Goal: Task Accomplishment & Management: Use online tool/utility

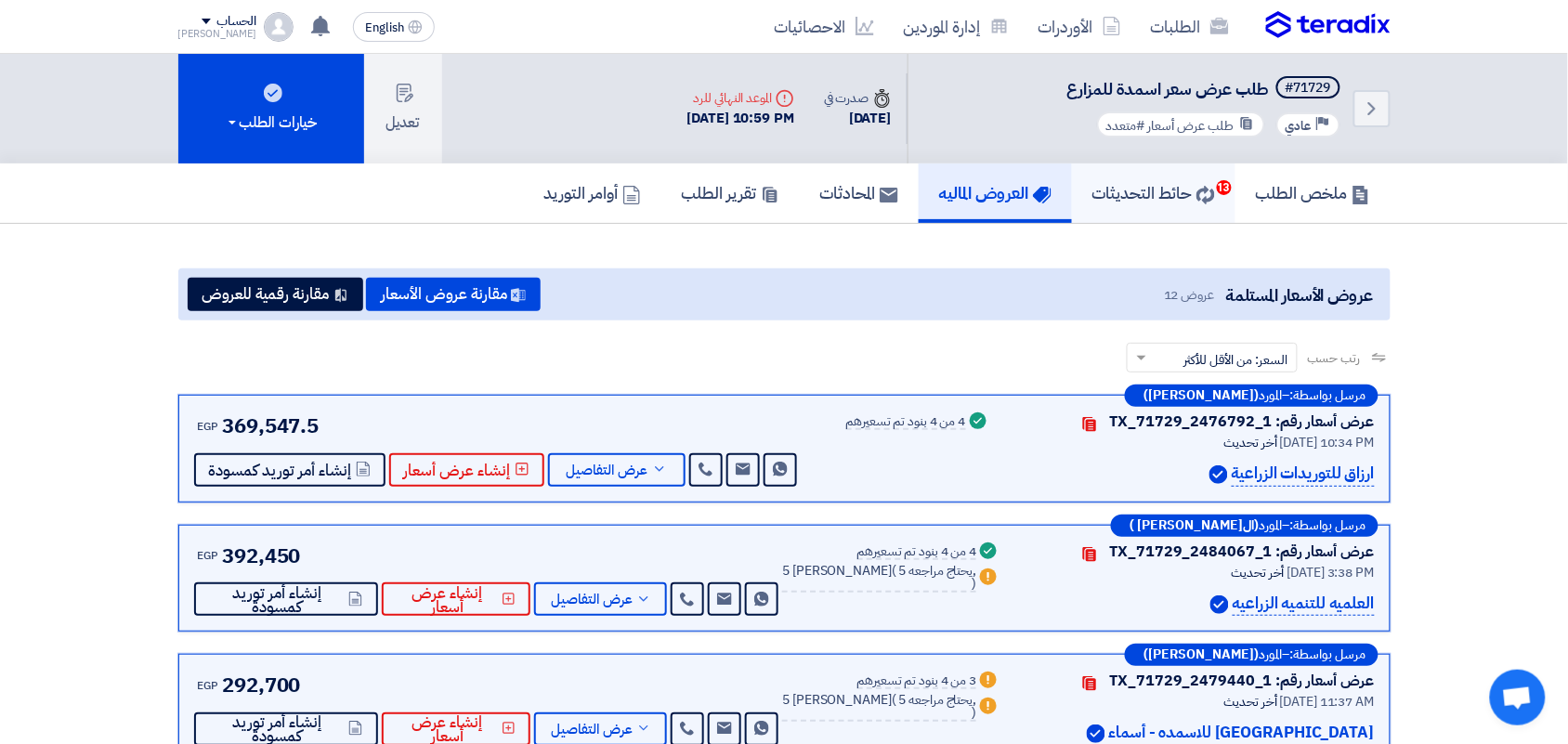
click at [1180, 194] on h5 "حائط التحديثات 13" at bounding box center [1154, 193] width 122 height 21
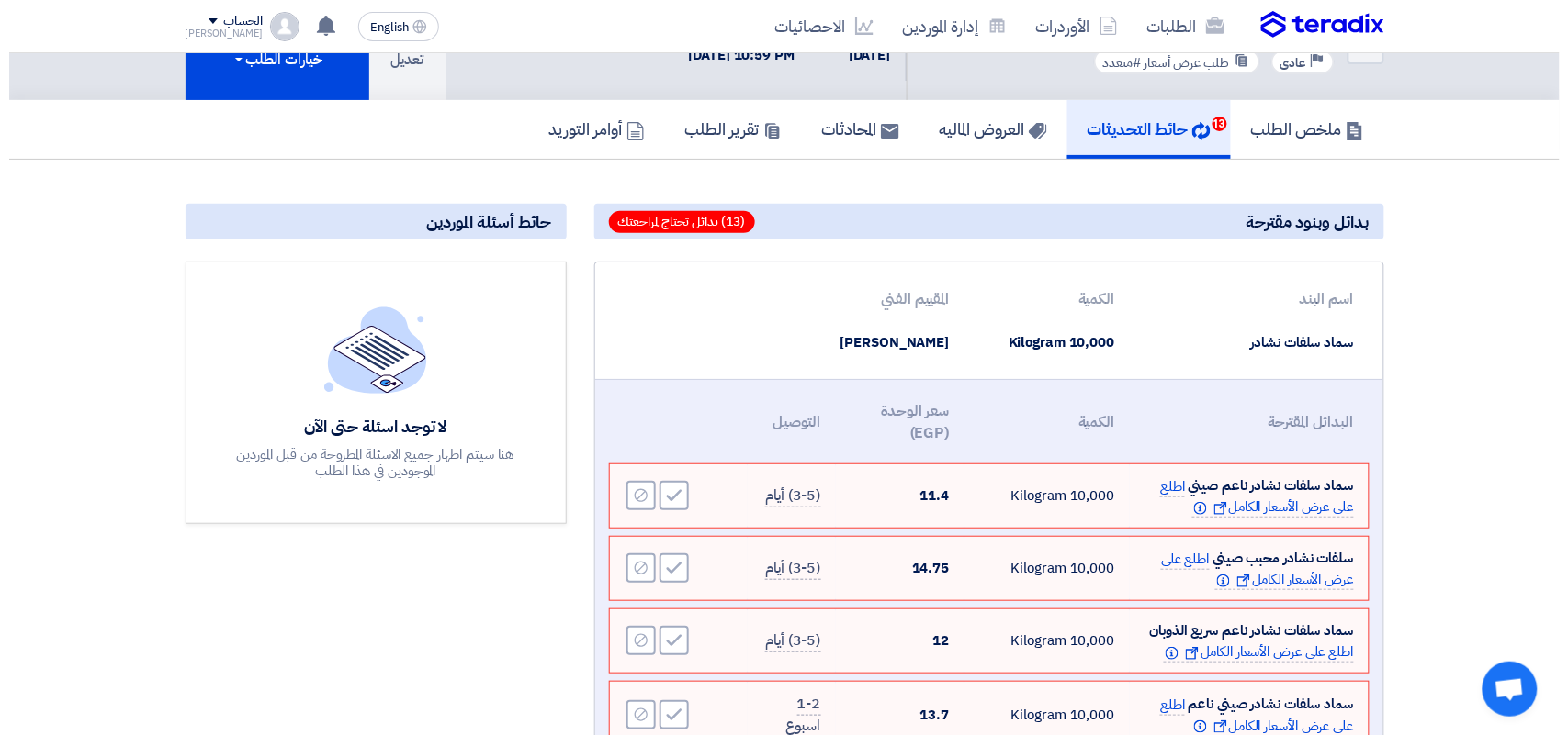
scroll to position [114, 0]
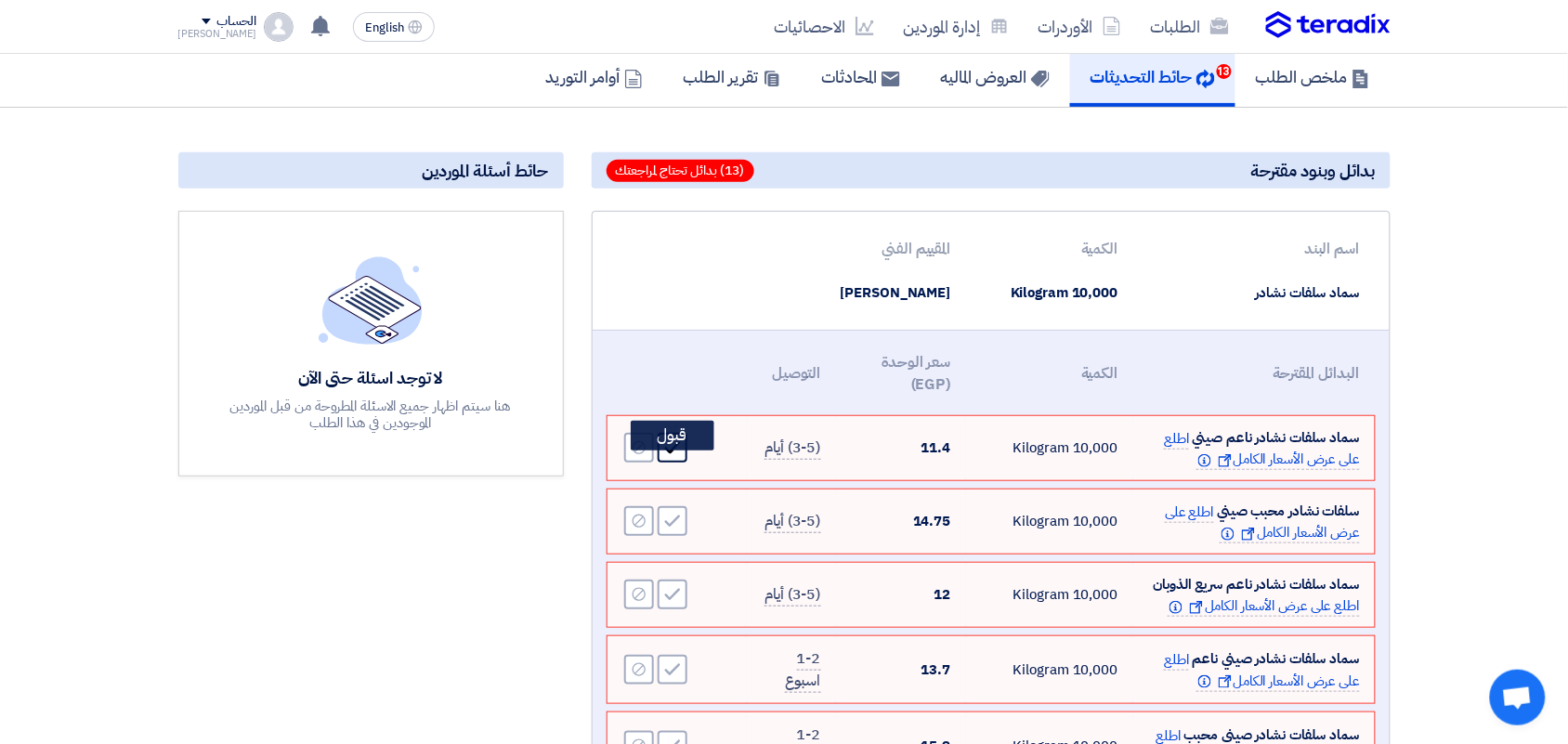
click at [667, 454] on use at bounding box center [672, 448] width 16 height 12
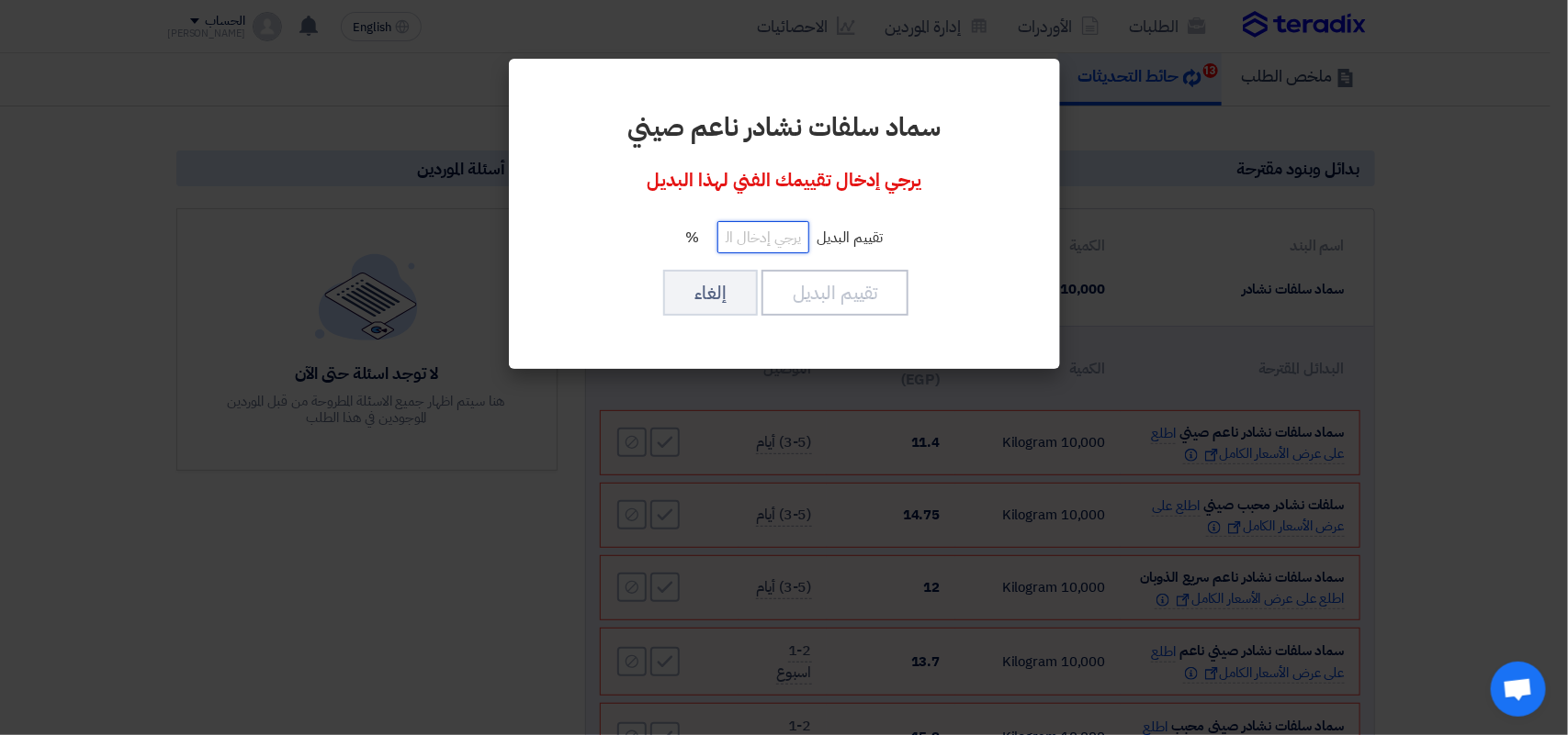
click at [758, 241] on input "number" at bounding box center [763, 236] width 92 height 32
type input "100"
click at [824, 295] on button "تقييم البديل" at bounding box center [834, 293] width 147 height 46
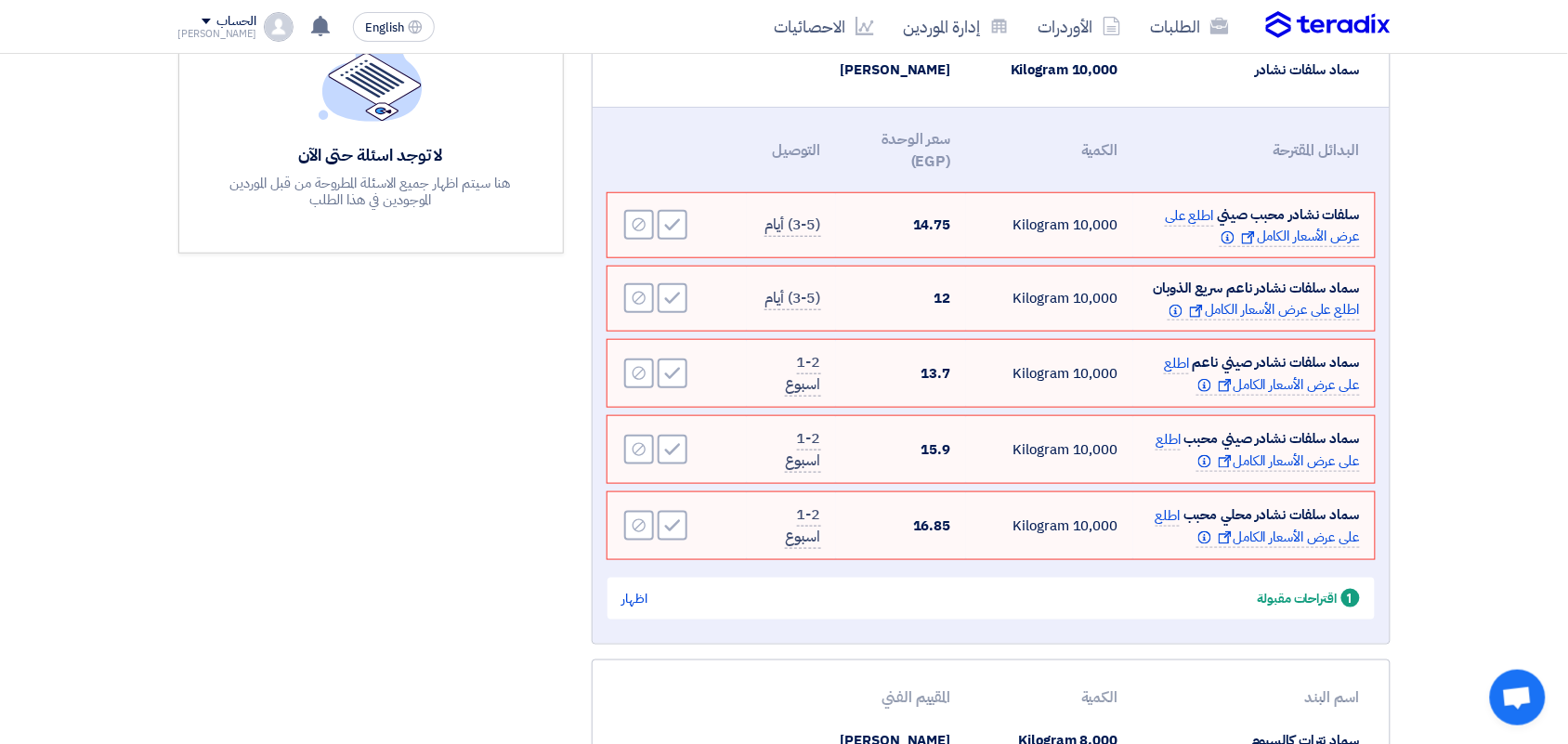
scroll to position [348, 0]
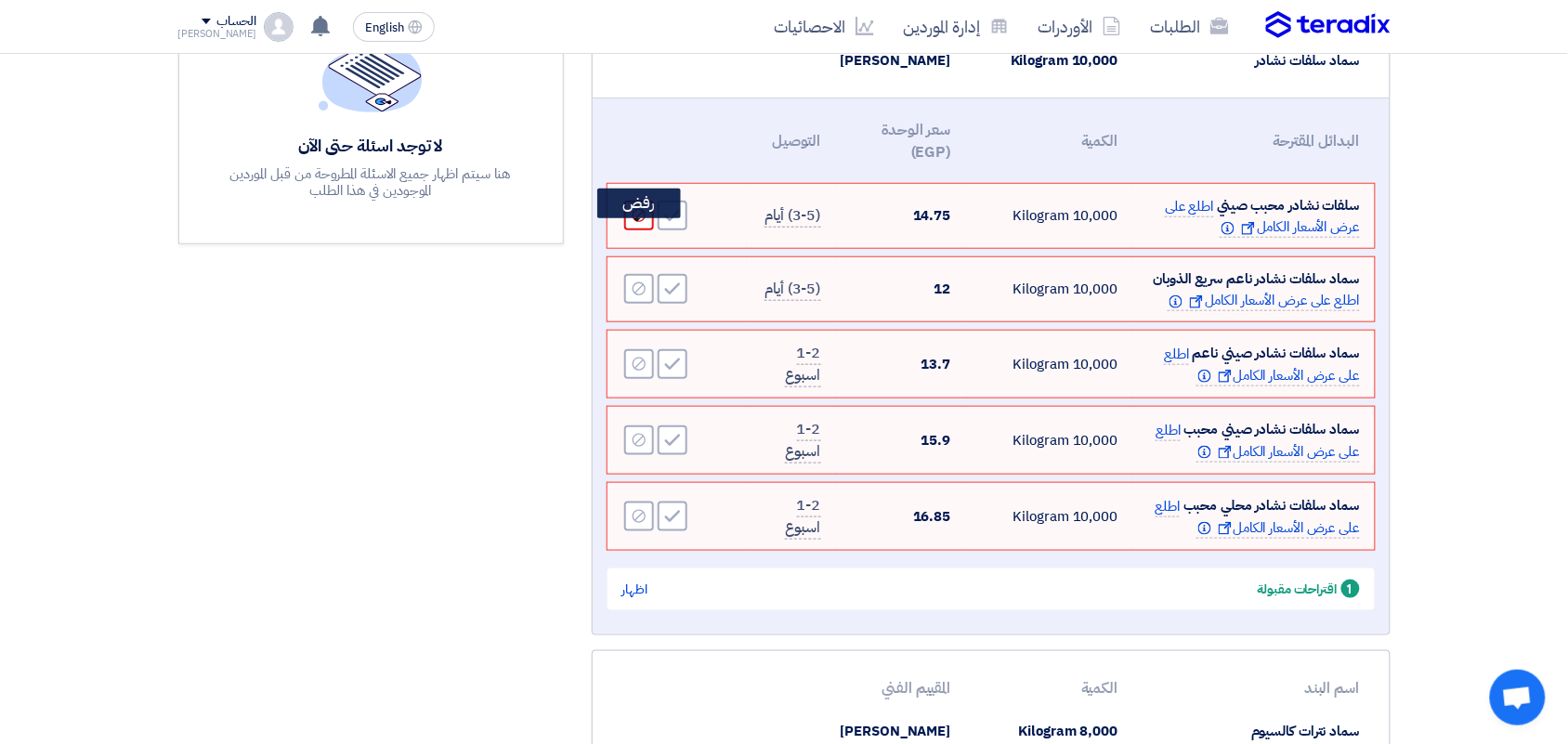
click at [630, 230] on div "Reject" at bounding box center [639, 215] width 30 height 30
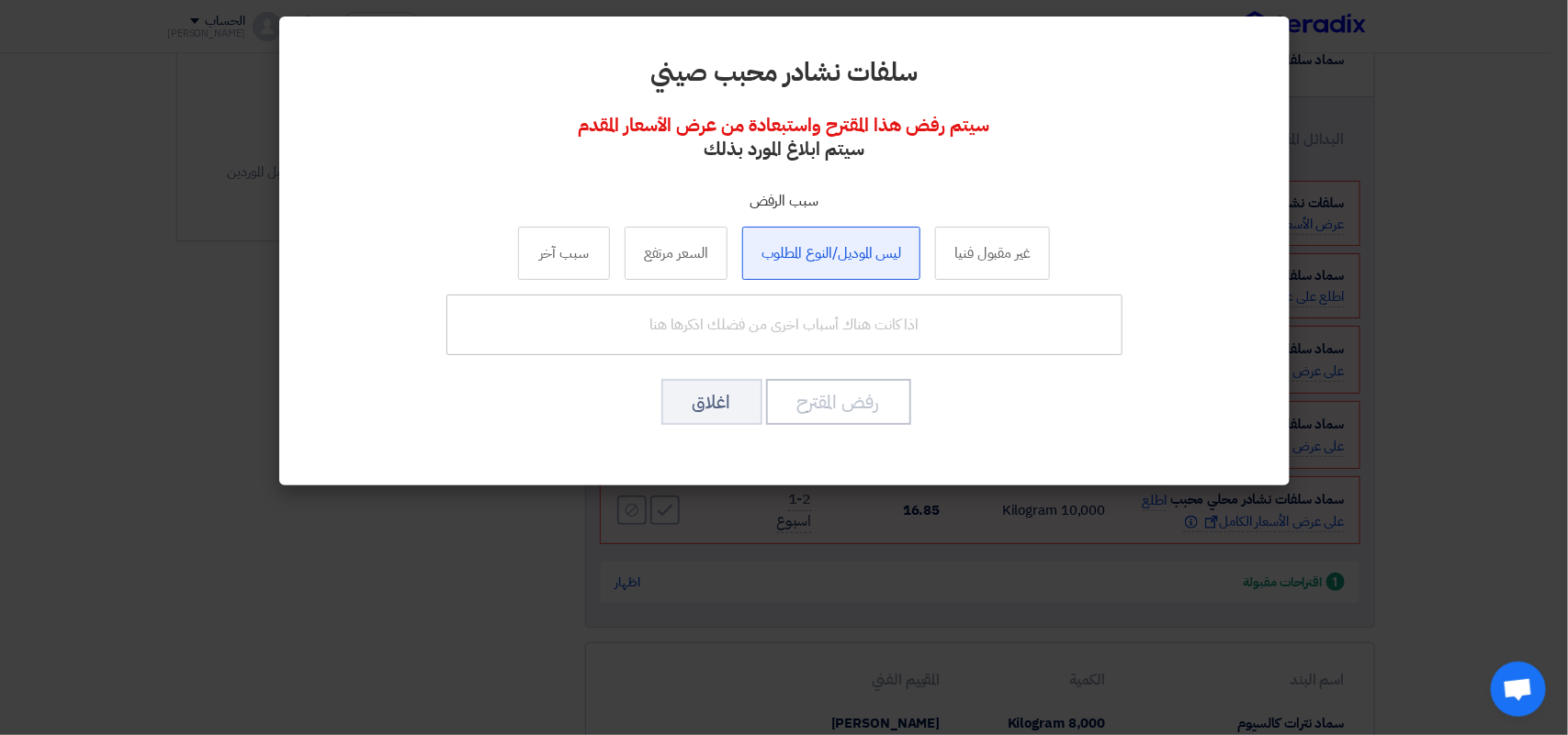
click at [852, 258] on label "ليس الموديل/النوع المطلوب" at bounding box center [832, 253] width 179 height 53
click at [837, 258] on input "ليس الموديل/النوع المطلوب" at bounding box center [832, 253] width 12 height 12
radio input "true"
click at [847, 406] on button "رفض المقترح" at bounding box center [838, 403] width 145 height 46
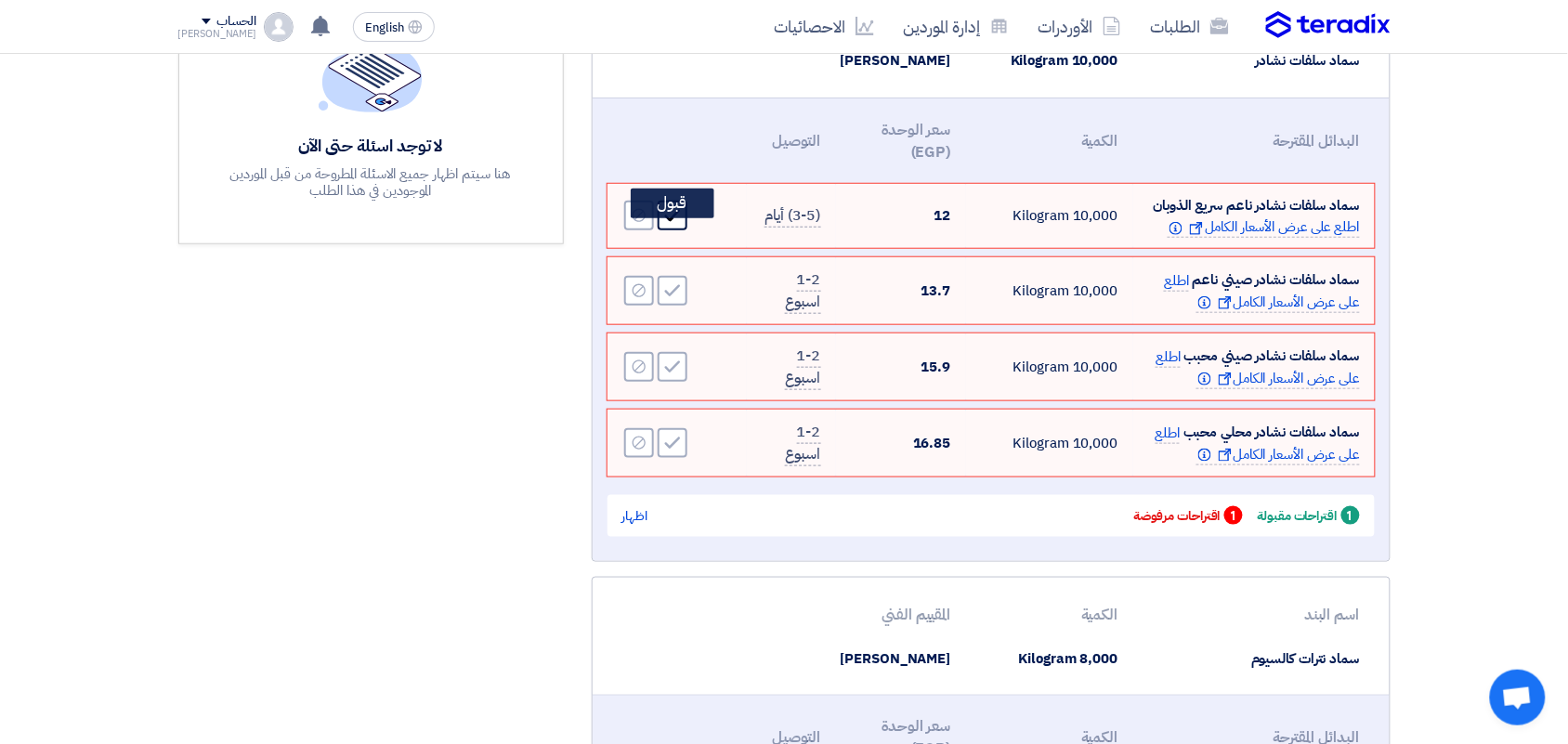
click at [669, 222] on use at bounding box center [672, 216] width 16 height 12
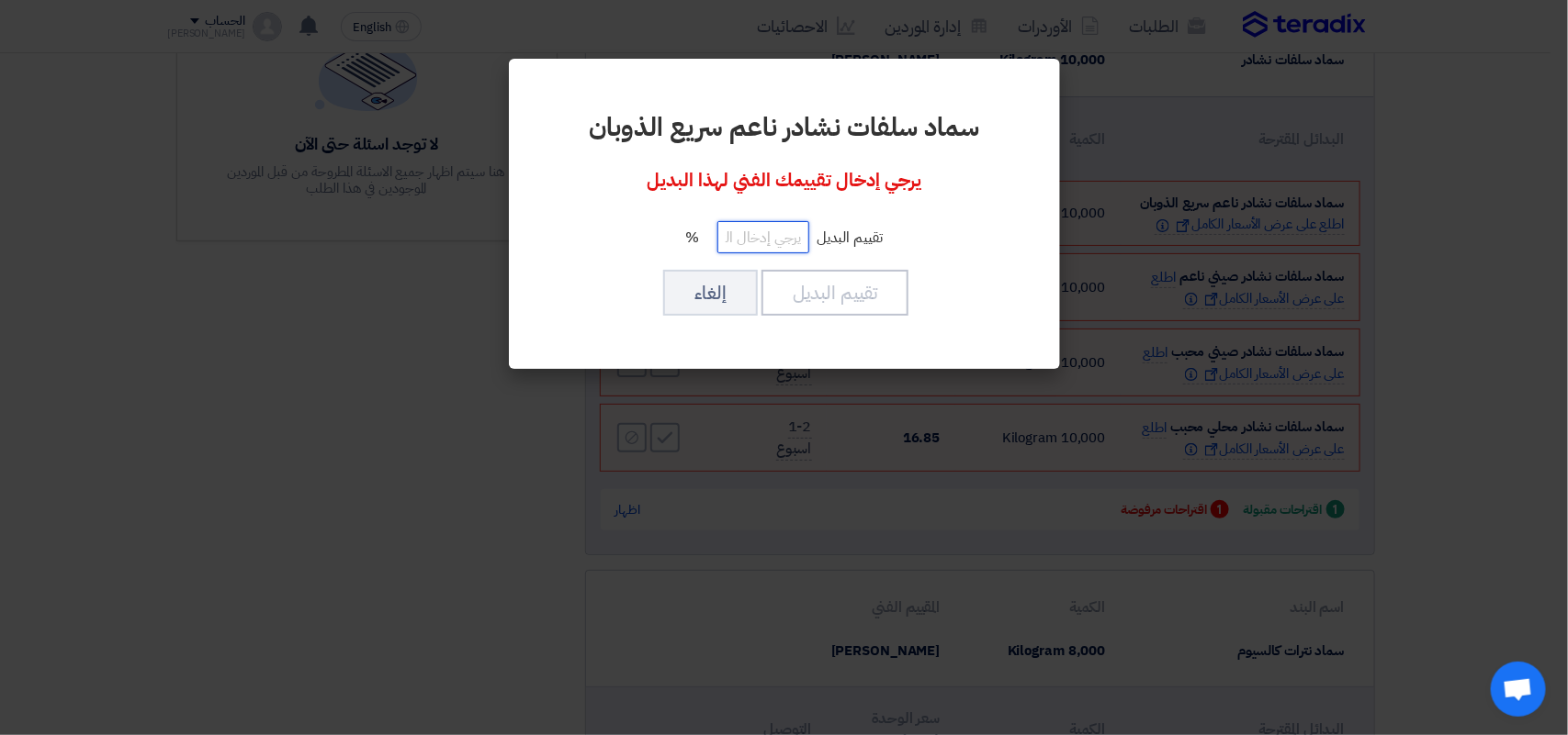
click at [807, 251] on input "number" at bounding box center [763, 236] width 92 height 32
type input "100"
click at [809, 282] on button "تقييم البديل" at bounding box center [834, 293] width 147 height 46
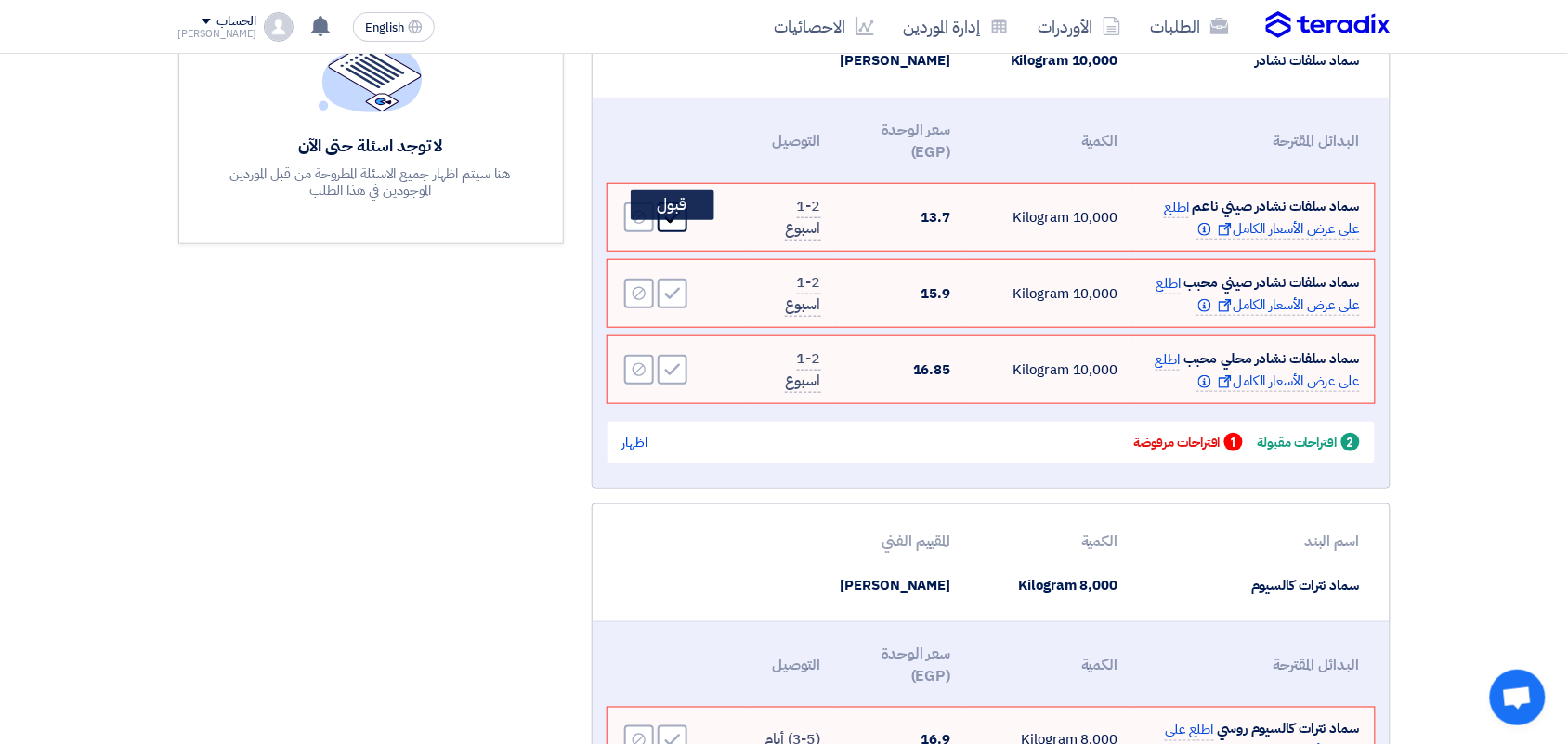
click at [660, 232] on div "Accept" at bounding box center [673, 217] width 30 height 30
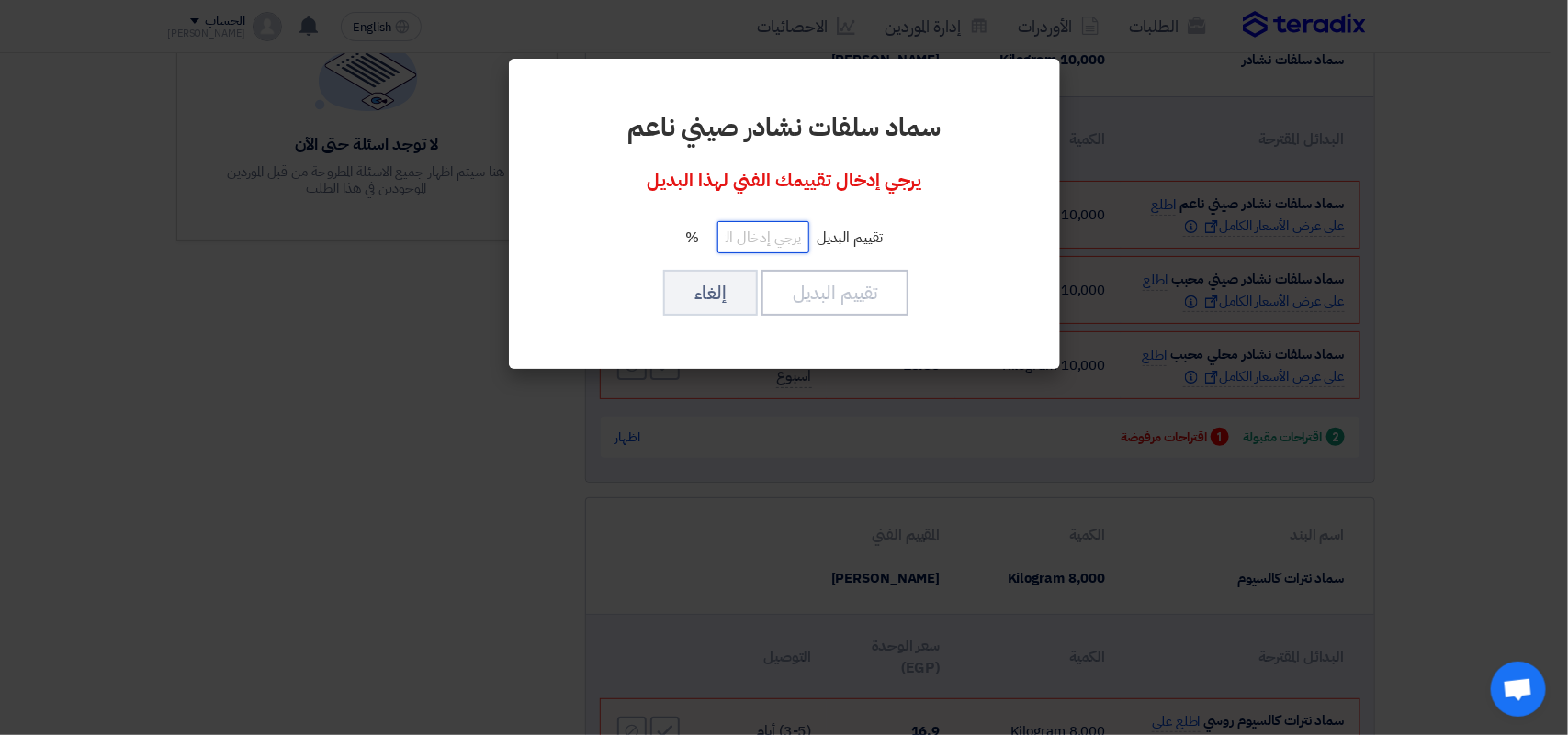
click at [792, 245] on input "number" at bounding box center [763, 236] width 92 height 32
type input "100"
click at [850, 295] on button "تقييم البديل" at bounding box center [834, 293] width 147 height 46
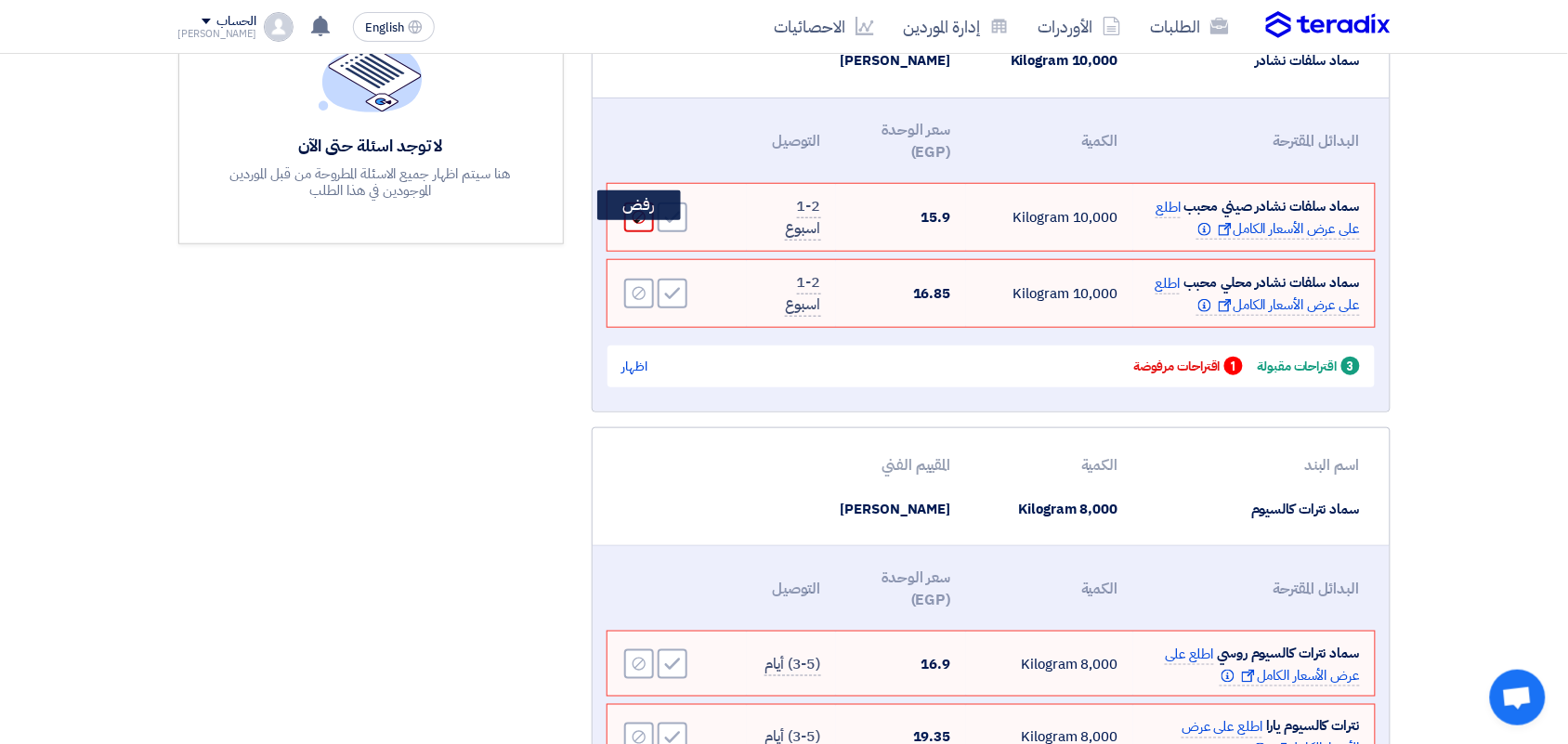
click at [638, 224] on use at bounding box center [638, 217] width 13 height 13
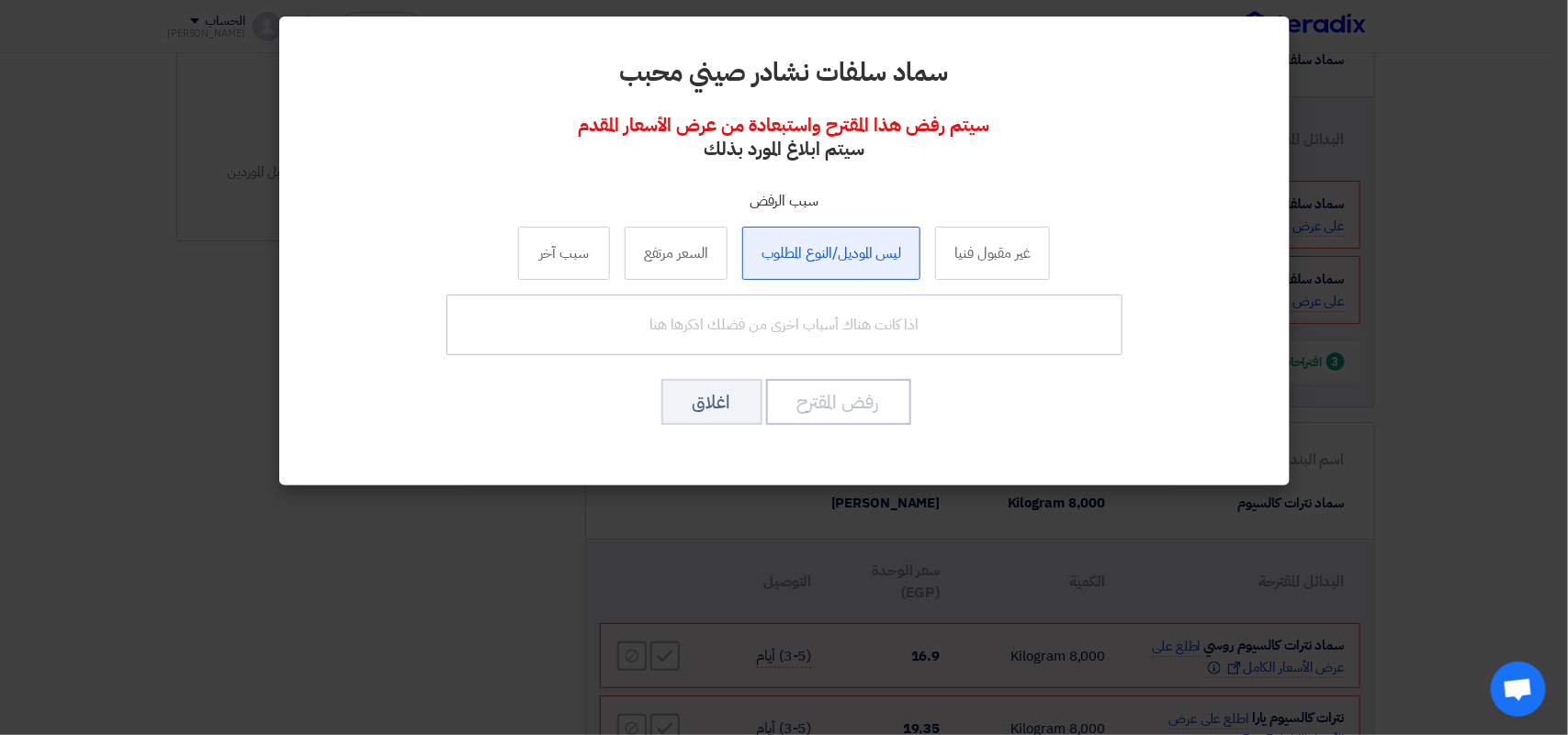
click at [880, 250] on label "ليس الموديل/النوع المطلوب" at bounding box center [832, 253] width 179 height 53
click at [837, 250] on input "ليس الموديل/النوع المطلوب" at bounding box center [832, 253] width 12 height 12
radio input "true"
click at [855, 404] on button "رفض المقترح" at bounding box center [838, 403] width 145 height 46
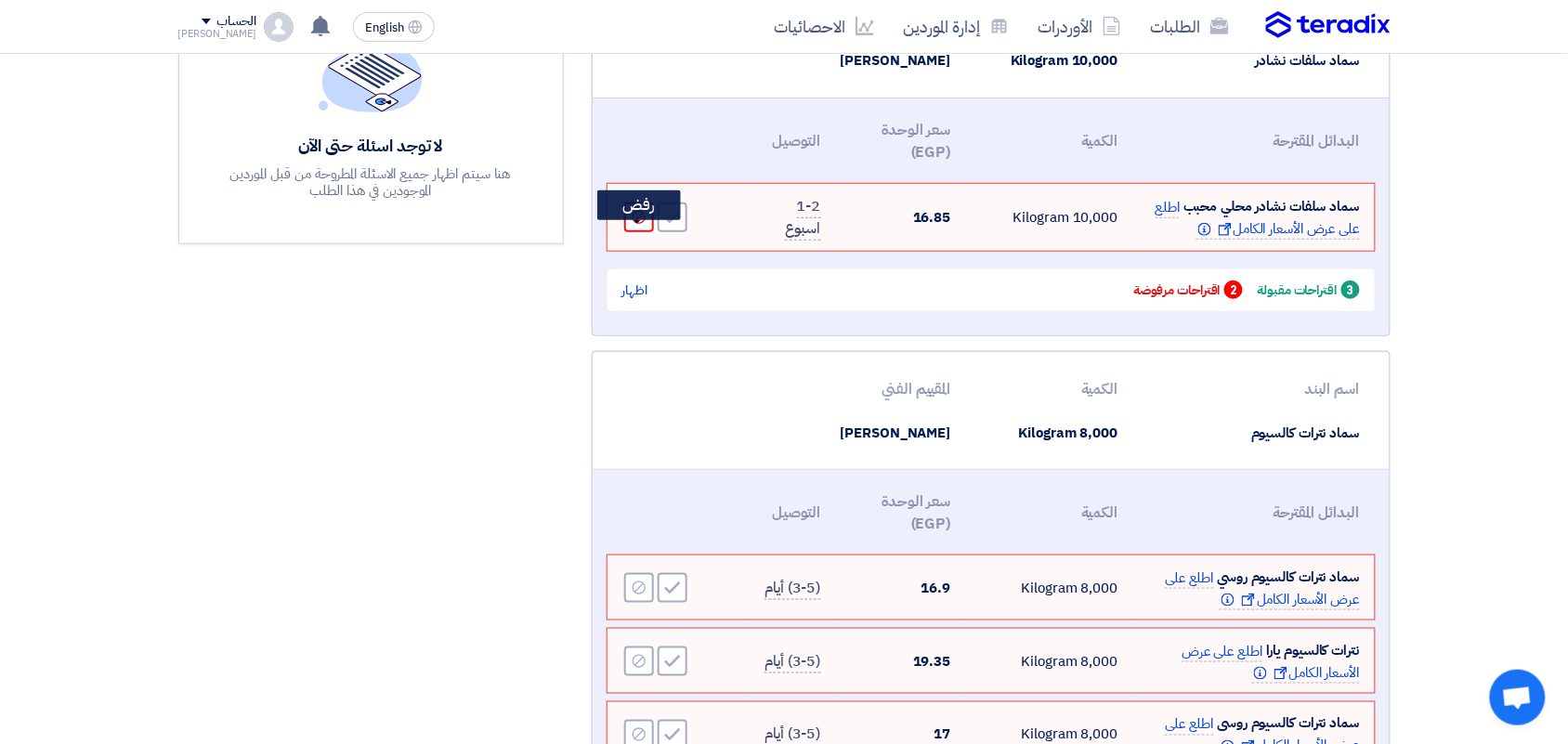
click at [633, 224] on use at bounding box center [638, 217] width 13 height 13
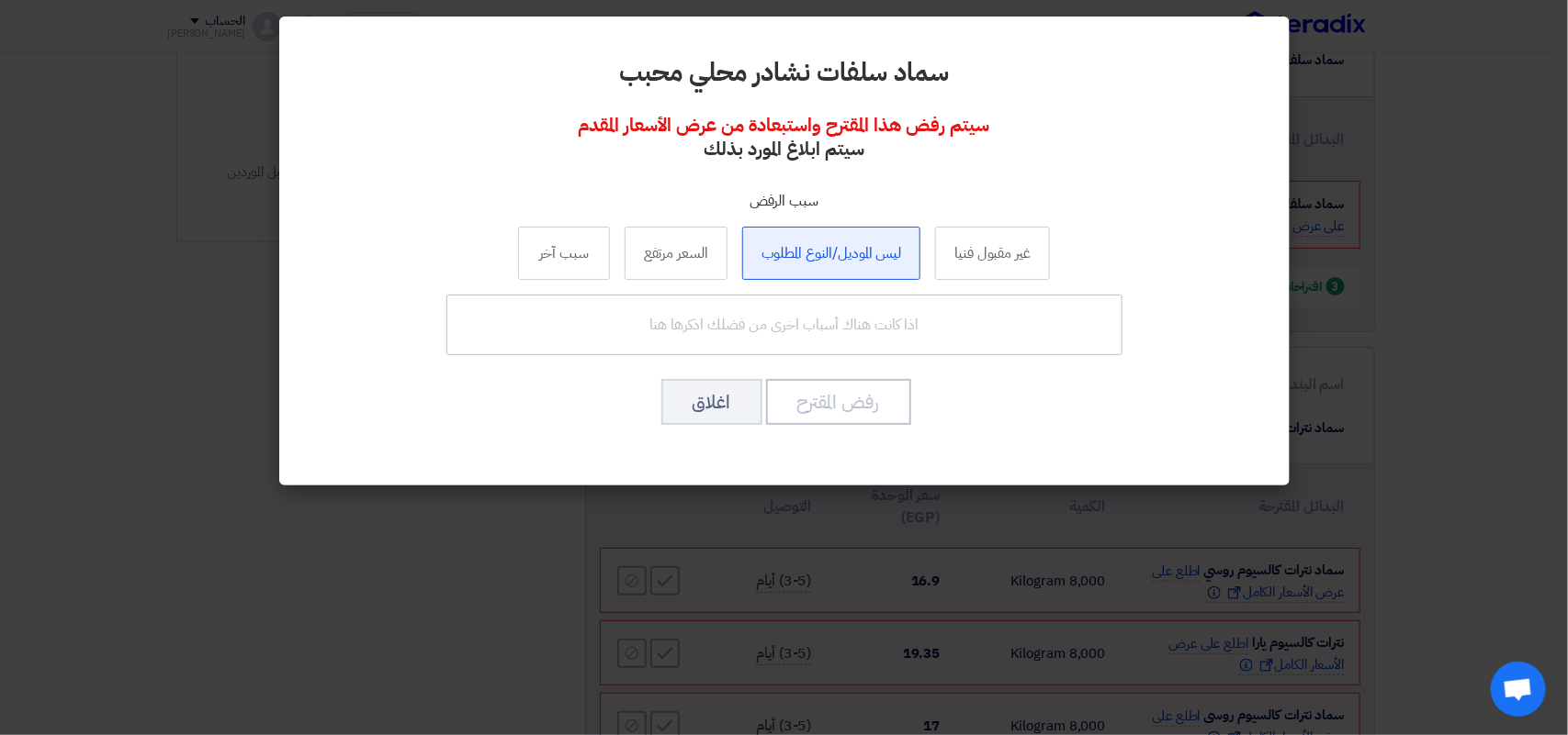
click at [843, 255] on label "ليس الموديل/النوع المطلوب" at bounding box center [832, 253] width 179 height 53
click at [837, 255] on input "ليس الموديل/النوع المطلوب" at bounding box center [832, 253] width 12 height 12
radio input "true"
click at [827, 409] on button "رفض المقترح" at bounding box center [838, 403] width 145 height 46
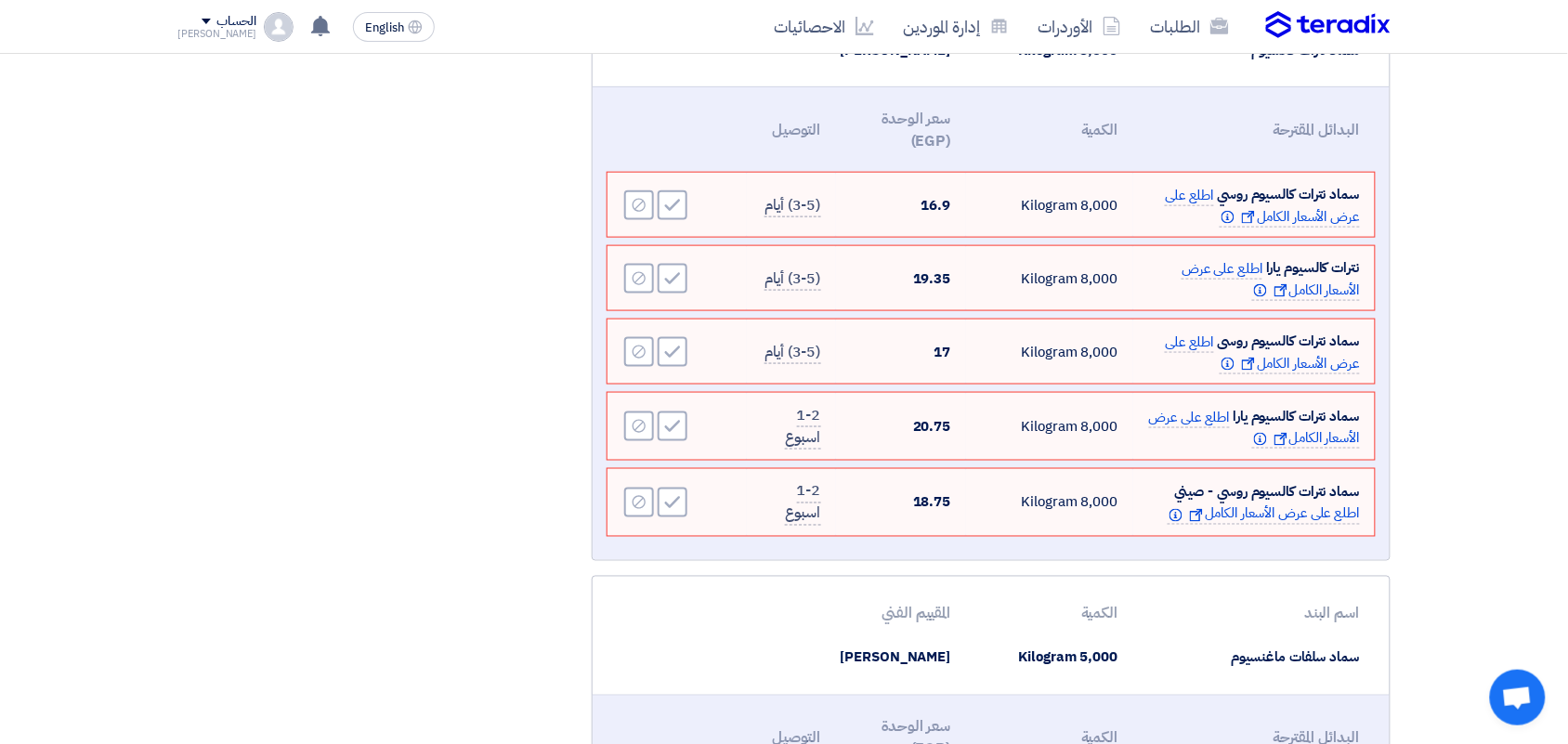
scroll to position [581, 0]
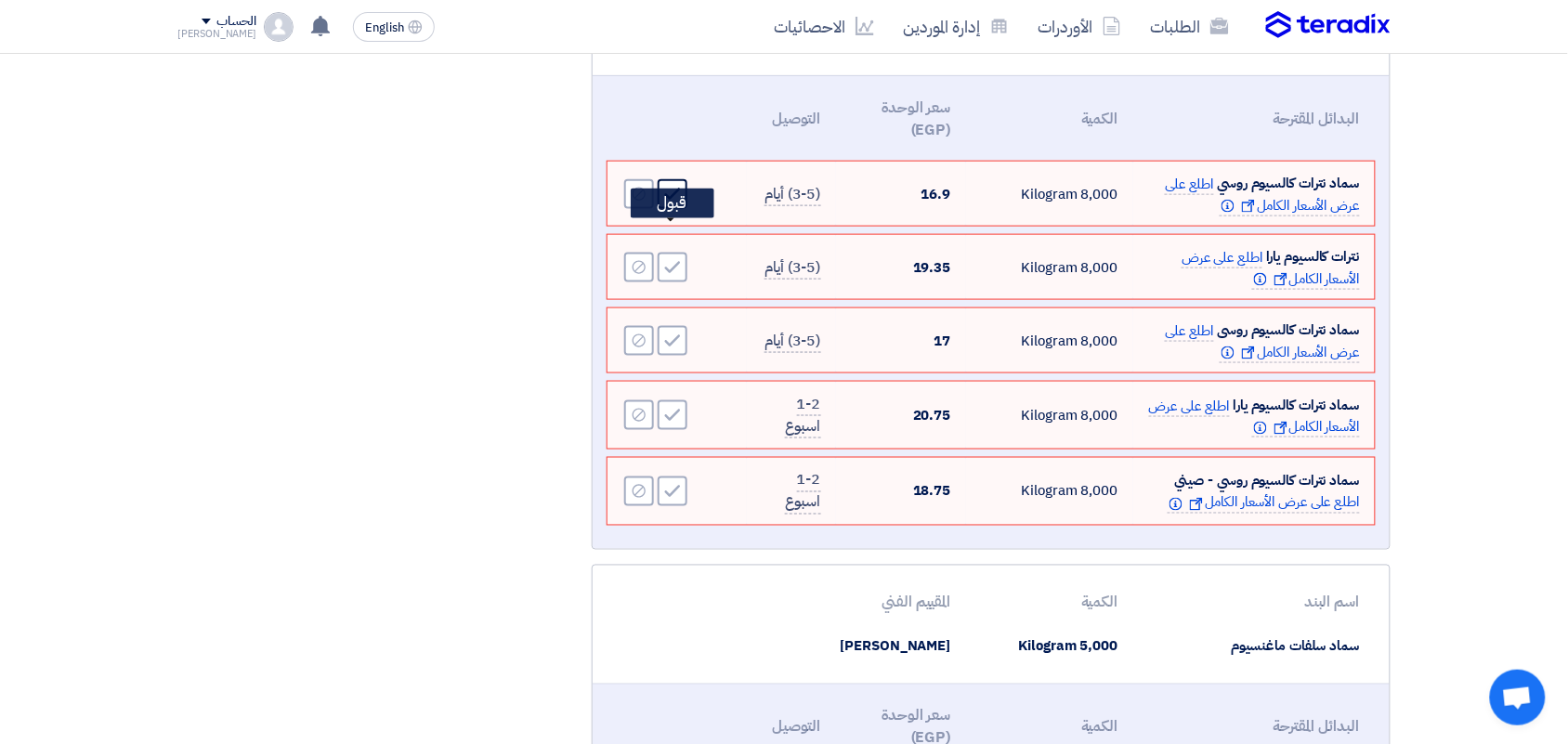
click at [667, 202] on icon "Accept" at bounding box center [672, 194] width 17 height 17
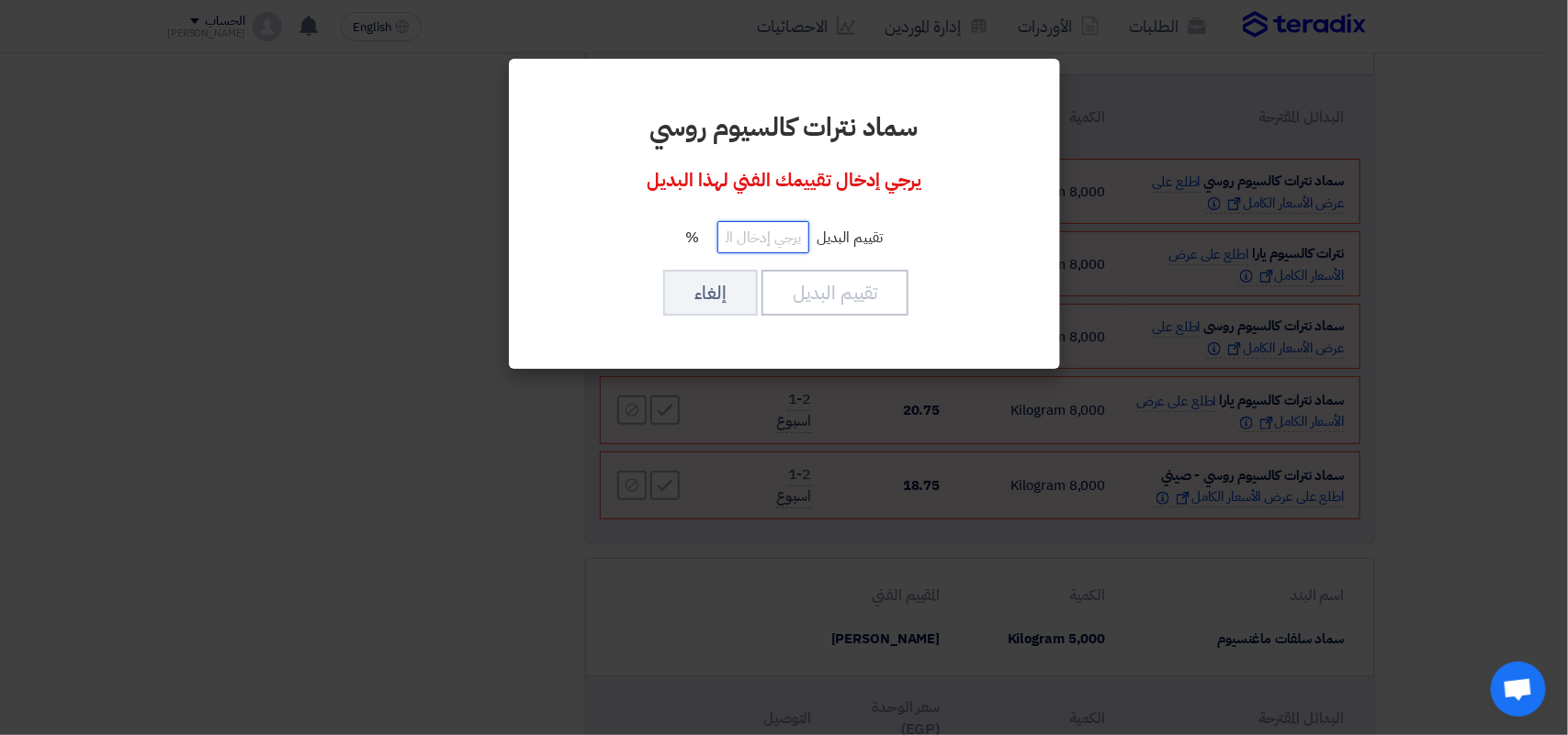
click at [772, 232] on input "number" at bounding box center [763, 236] width 92 height 32
type input "100"
click at [869, 321] on div "سماد نترات كالسيوم روسي يرجي إدخال تقييمك الفني لهذا البديل تقييم البديل 100 % …" at bounding box center [784, 213] width 507 height 266
click at [870, 306] on button "تقييم البديل" at bounding box center [834, 293] width 147 height 46
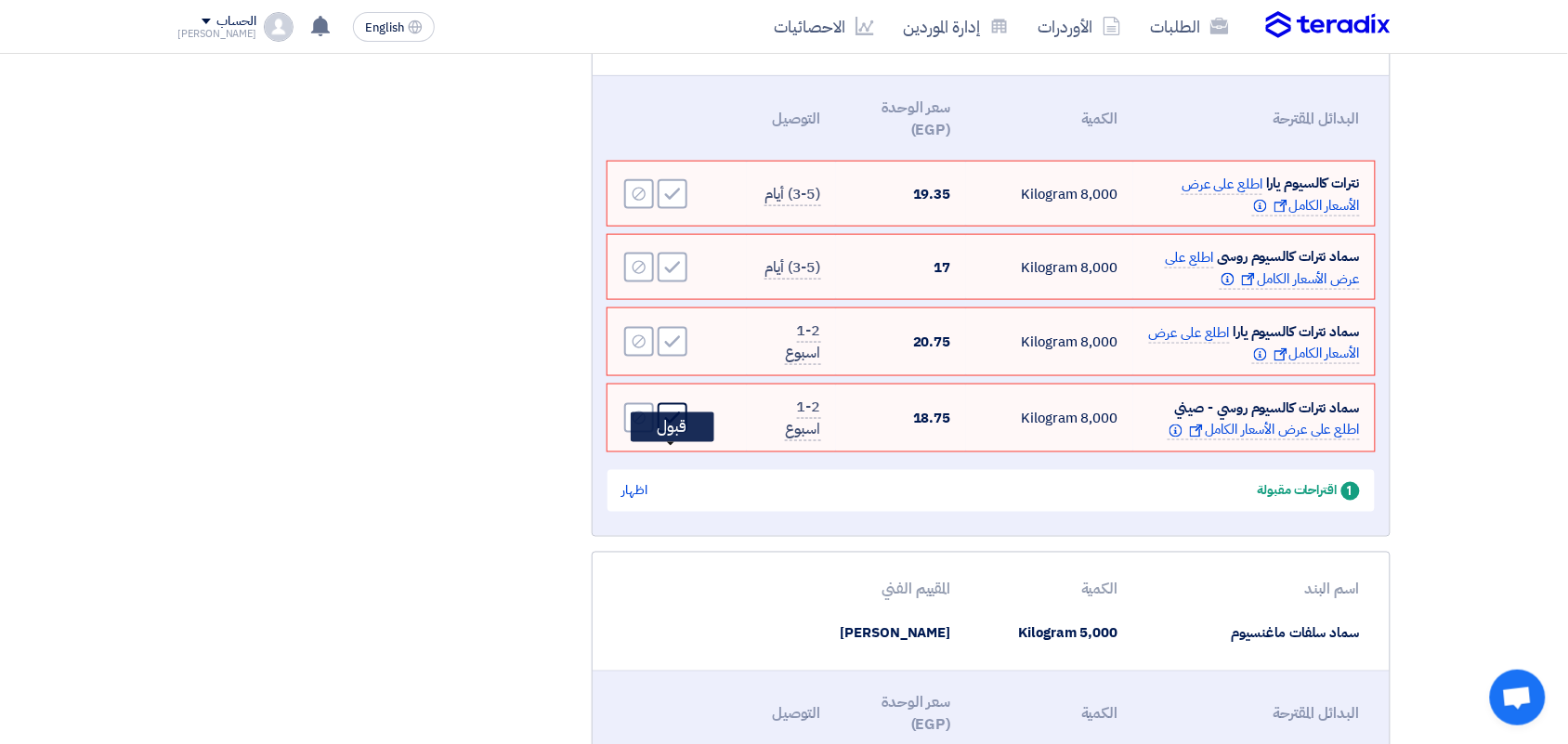
click at [666, 427] on icon "Accept" at bounding box center [672, 417] width 17 height 17
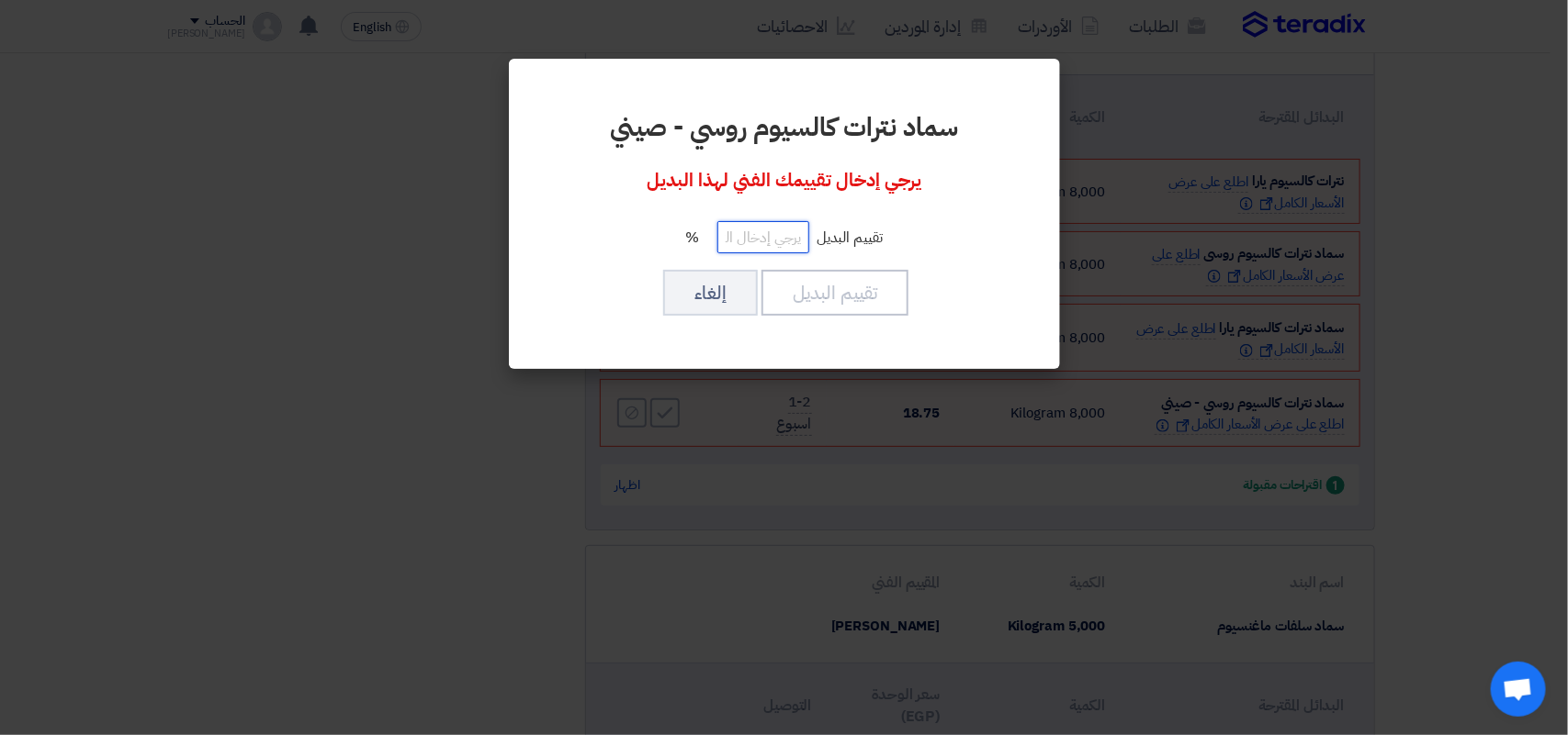
click at [750, 222] on input "number" at bounding box center [763, 236] width 92 height 32
type input "100"
click at [822, 289] on button "تقييم البديل" at bounding box center [834, 293] width 147 height 46
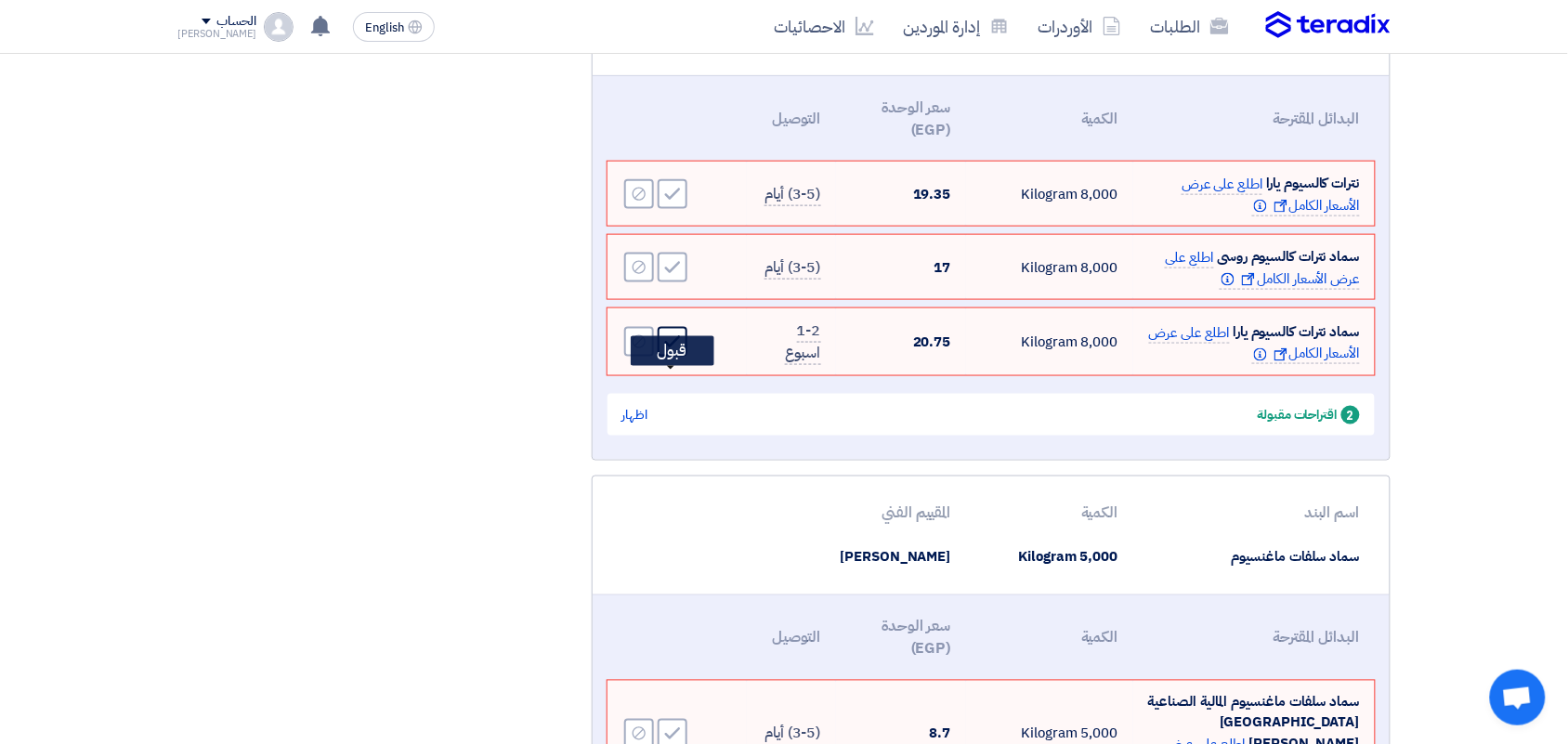
click at [679, 350] on icon "Accept" at bounding box center [672, 341] width 17 height 17
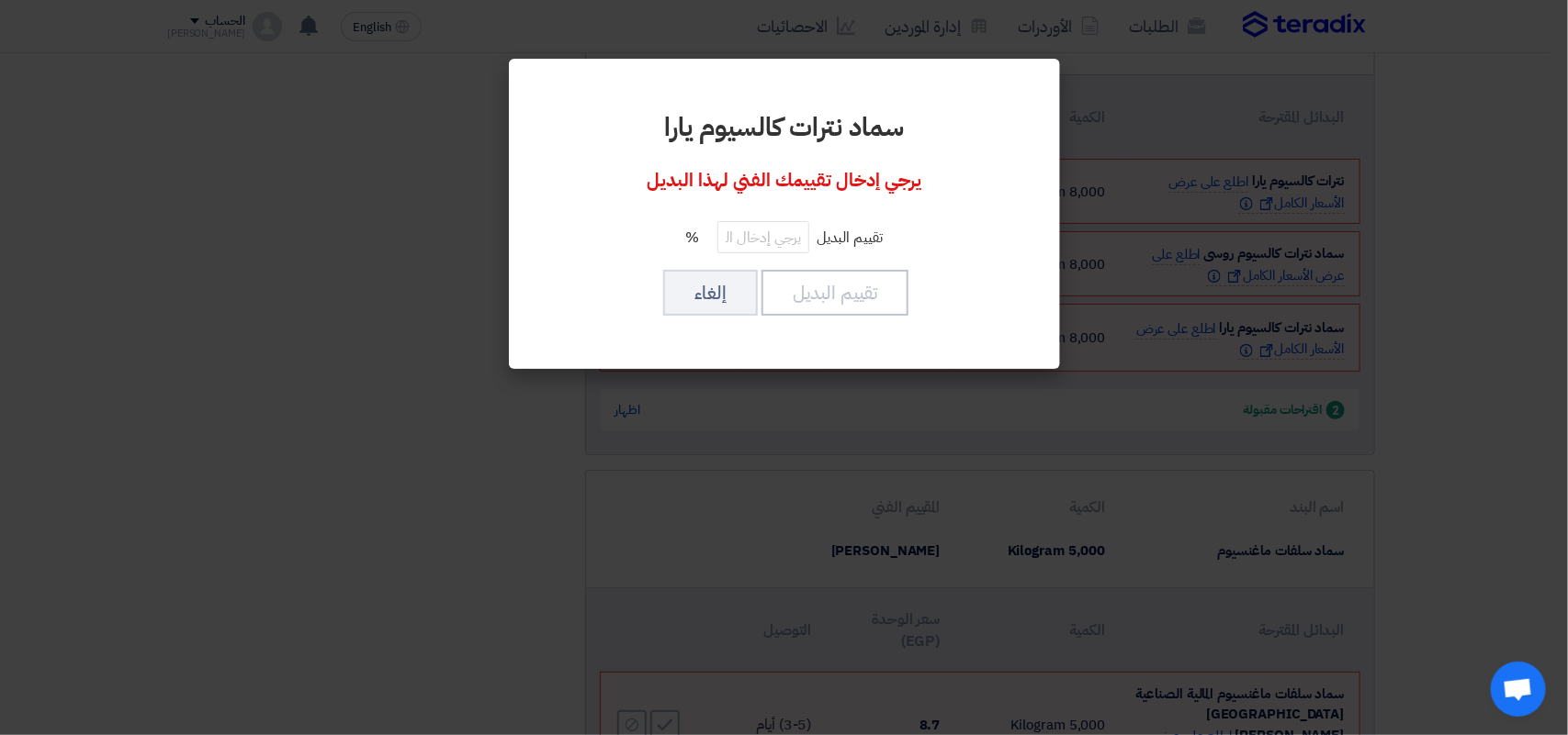
drag, startPoint x: 749, startPoint y: 213, endPoint x: 749, endPoint y: 233, distance: 20.0
click at [749, 218] on div "سماد نترات كالسيوم يارا يرجي إدخال تقييمك الفني لهذا البديل تقييم البديل % تقيي…" at bounding box center [784, 213] width 507 height 266
click at [749, 235] on input "number" at bounding box center [763, 236] width 92 height 32
type input "100"
click at [833, 296] on button "تقييم البديل" at bounding box center [834, 293] width 147 height 46
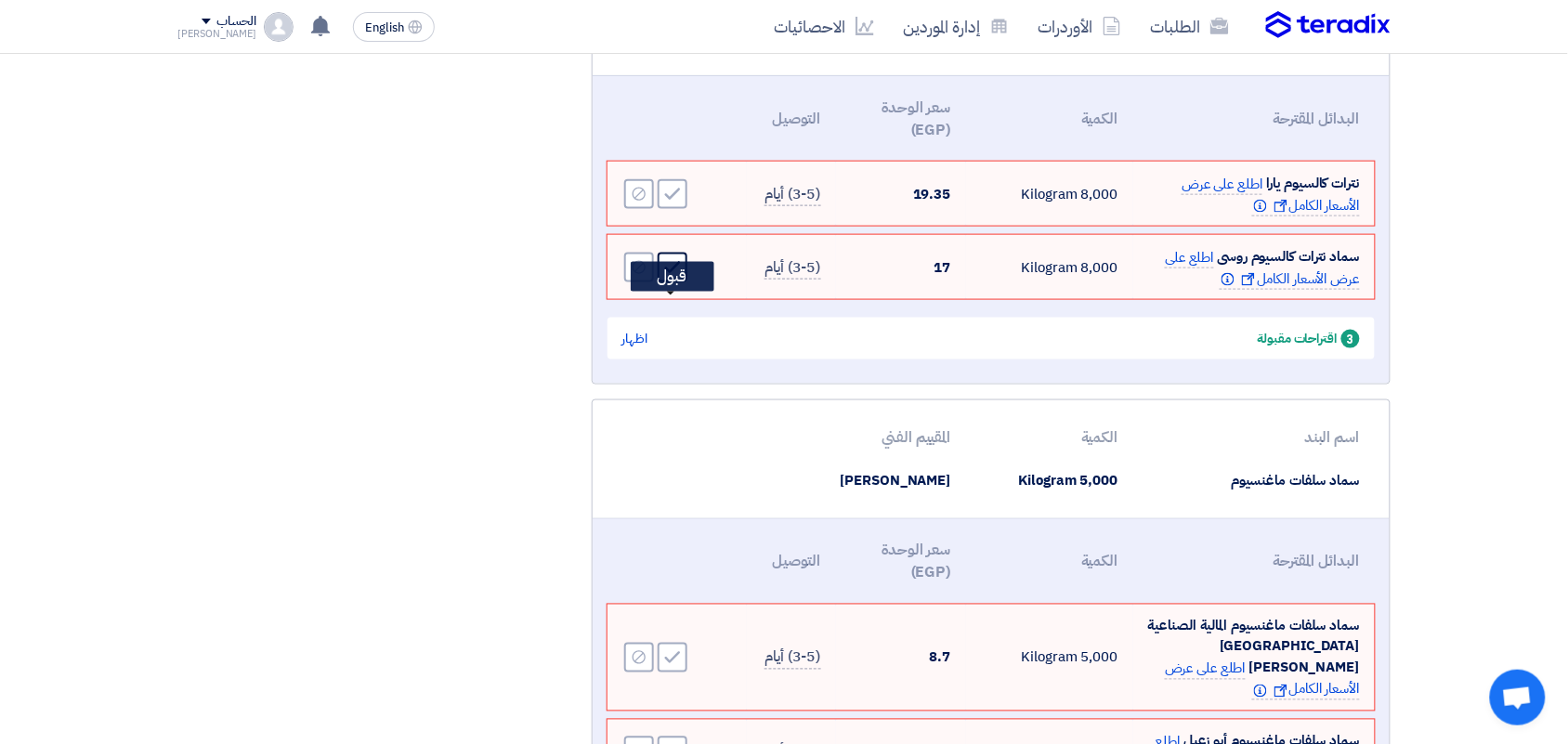
click at [669, 276] on icon "Accept" at bounding box center [672, 267] width 17 height 17
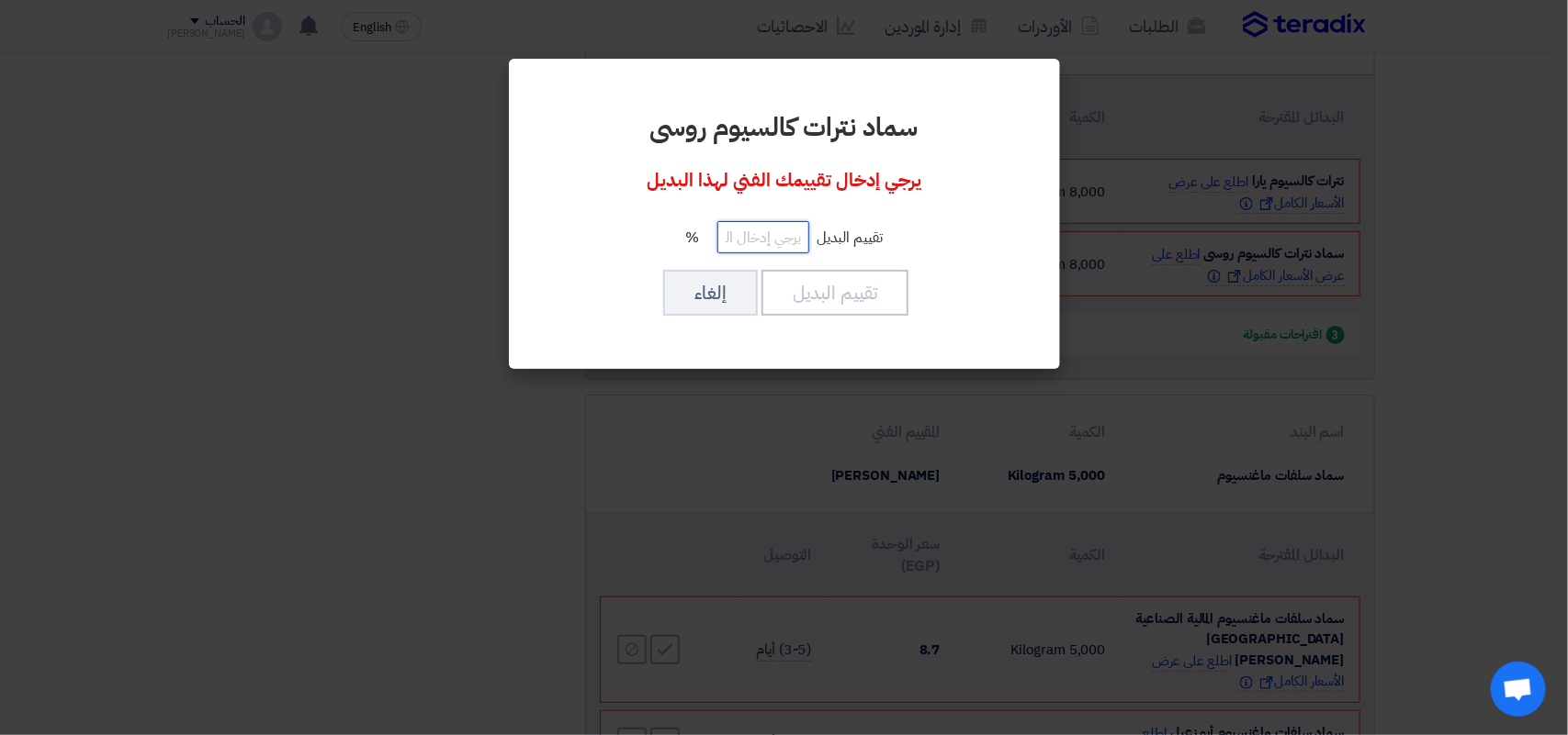
drag, startPoint x: 778, startPoint y: 239, endPoint x: 782, endPoint y: 249, distance: 10.8
click at [777, 239] on input "number" at bounding box center [763, 236] width 92 height 32
type input "100"
click at [891, 274] on button "تقييم البديل" at bounding box center [834, 293] width 147 height 46
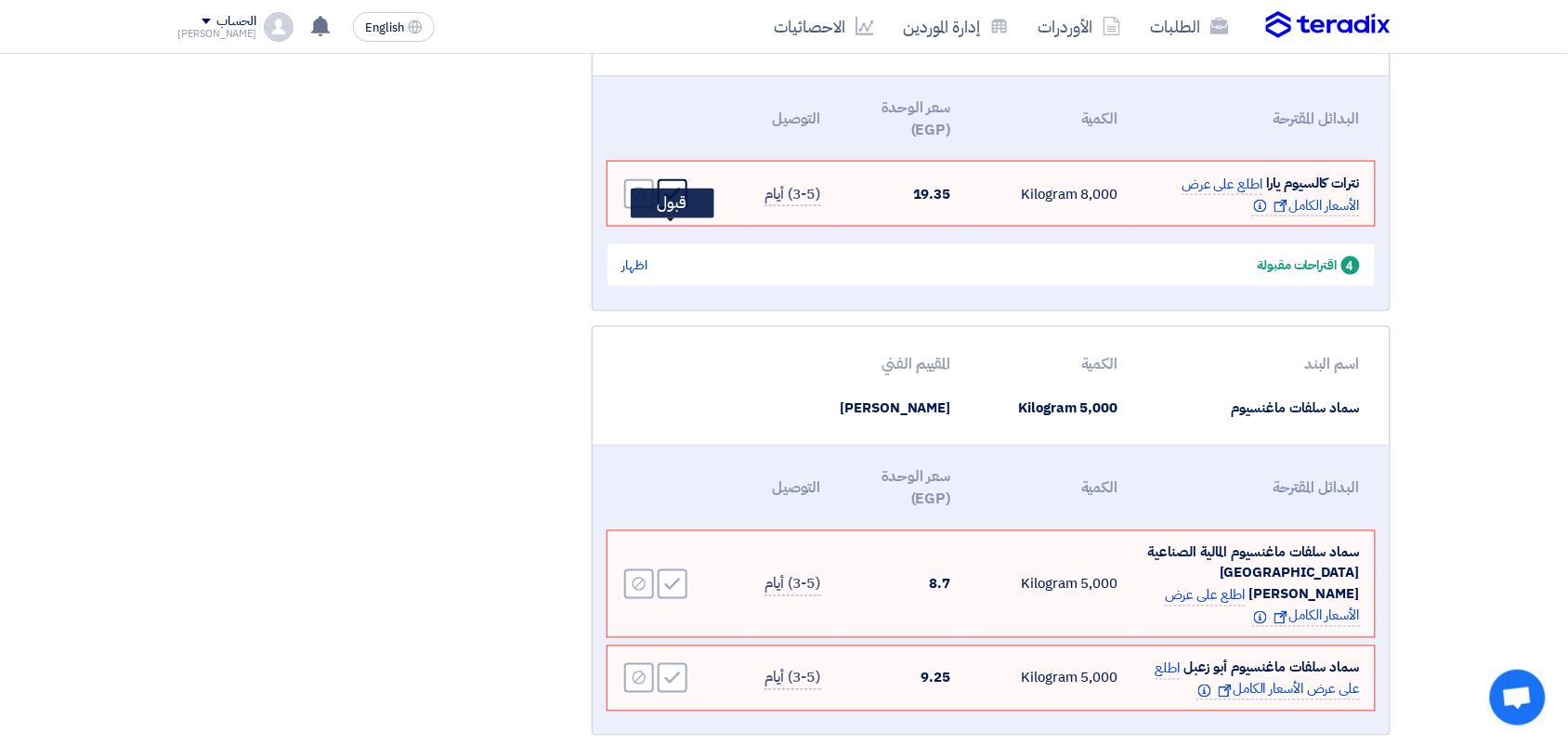
click at [675, 202] on icon "Accept" at bounding box center [672, 194] width 17 height 17
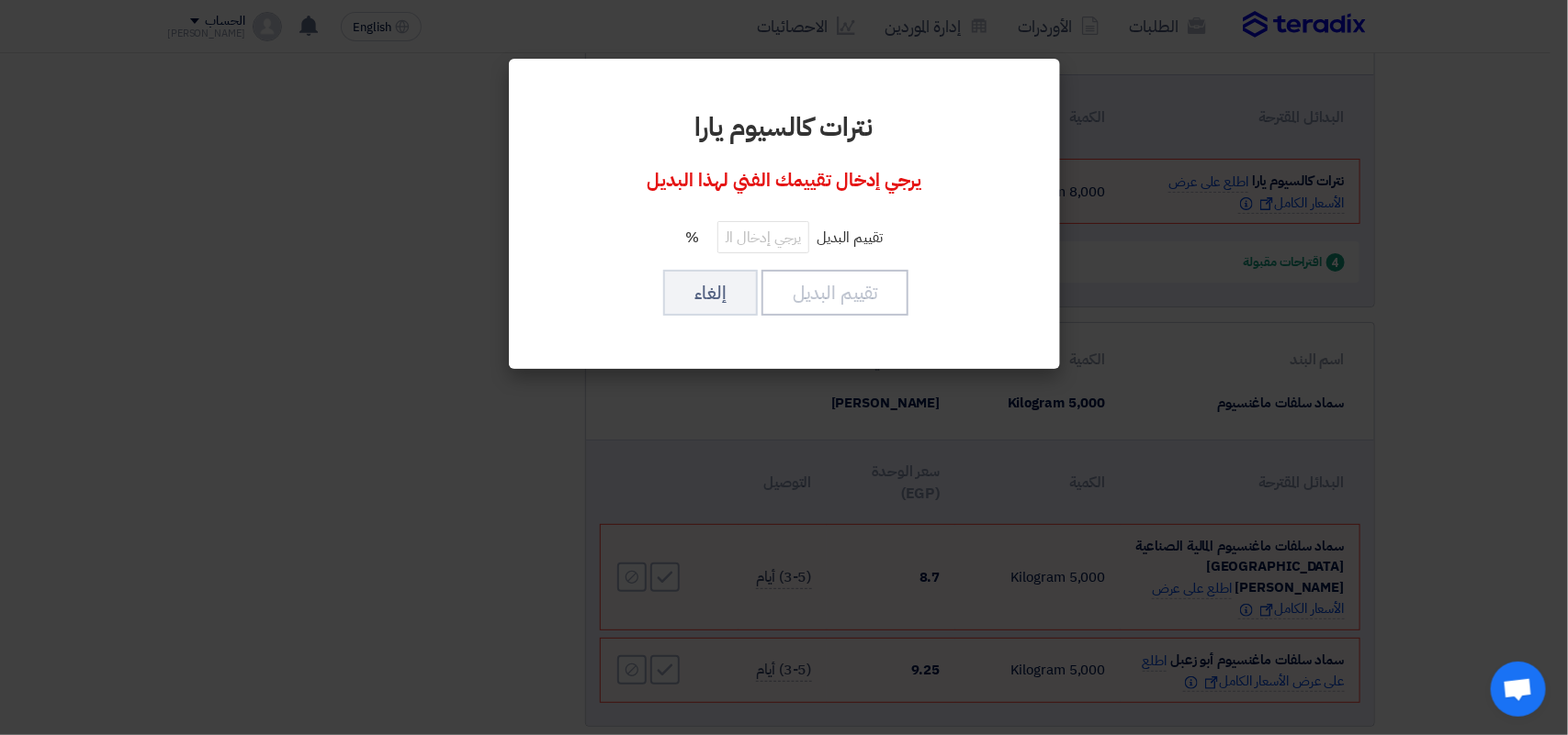
click at [782, 259] on div "نترات كالسيوم يارا يرجي إدخال تقييمك الفني لهذا البديل تقييم البديل % تقييم الب…" at bounding box center [784, 213] width 507 height 266
click at [782, 246] on input "number" at bounding box center [763, 236] width 92 height 32
type input "100"
click at [864, 323] on div "نترات كالسيوم يارا يرجي إدخال تقييمك الفني لهذا البديل تقييم البديل 100 % تقييم…" at bounding box center [784, 213] width 507 height 266
click at [869, 303] on button "تقييم البديل" at bounding box center [834, 293] width 147 height 46
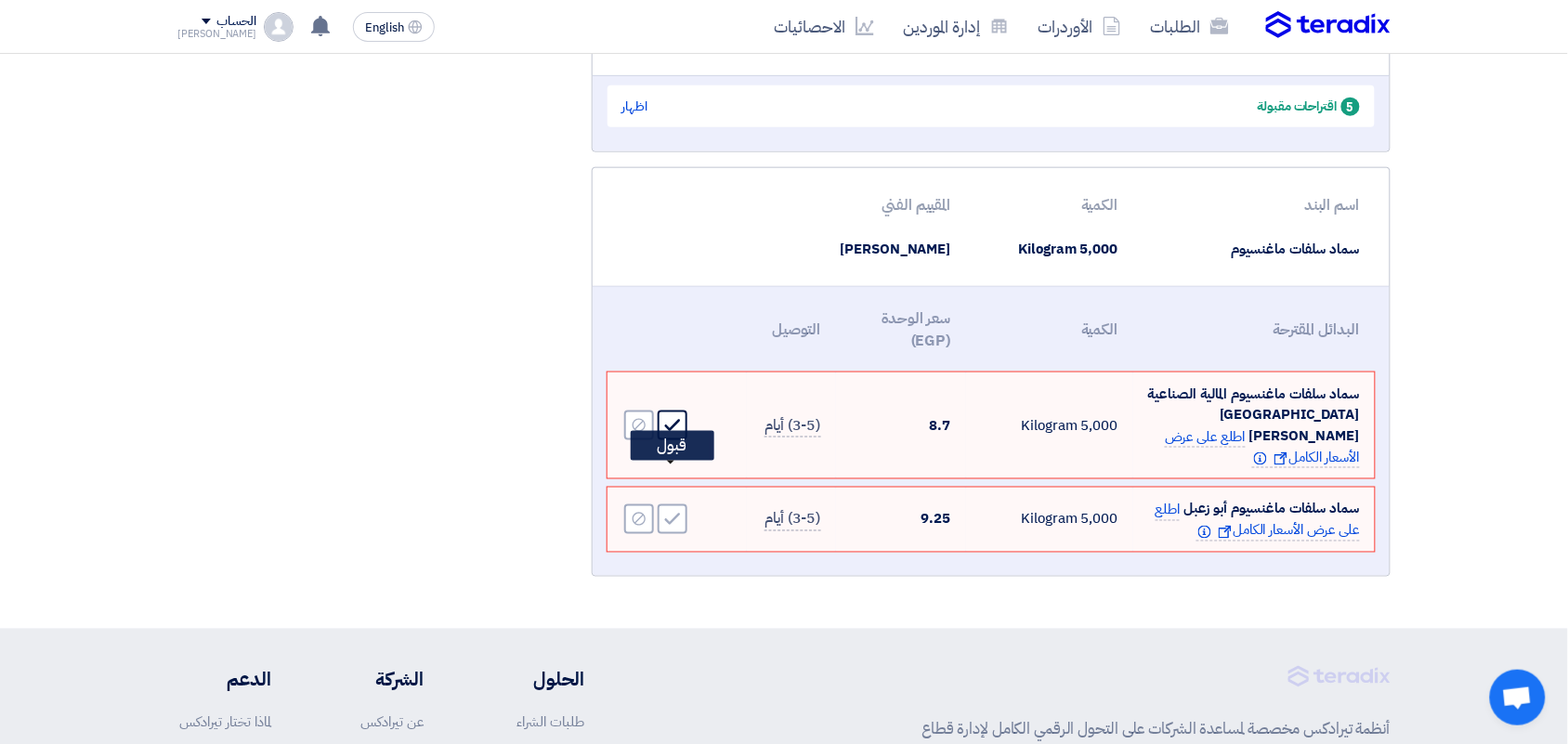
click at [666, 434] on icon "Accept" at bounding box center [672, 425] width 17 height 17
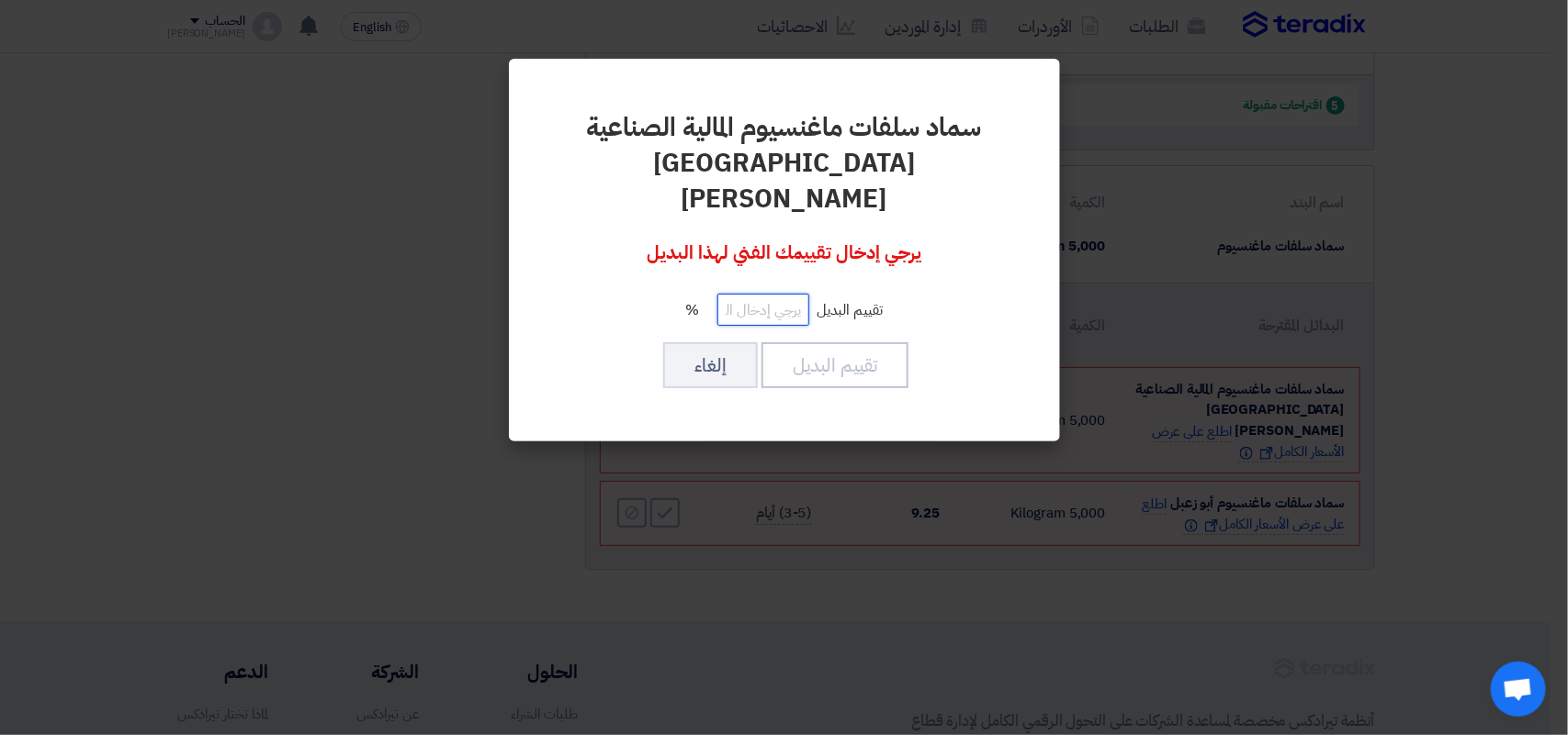
click at [765, 294] on input "number" at bounding box center [763, 309] width 92 height 32
type input "100"
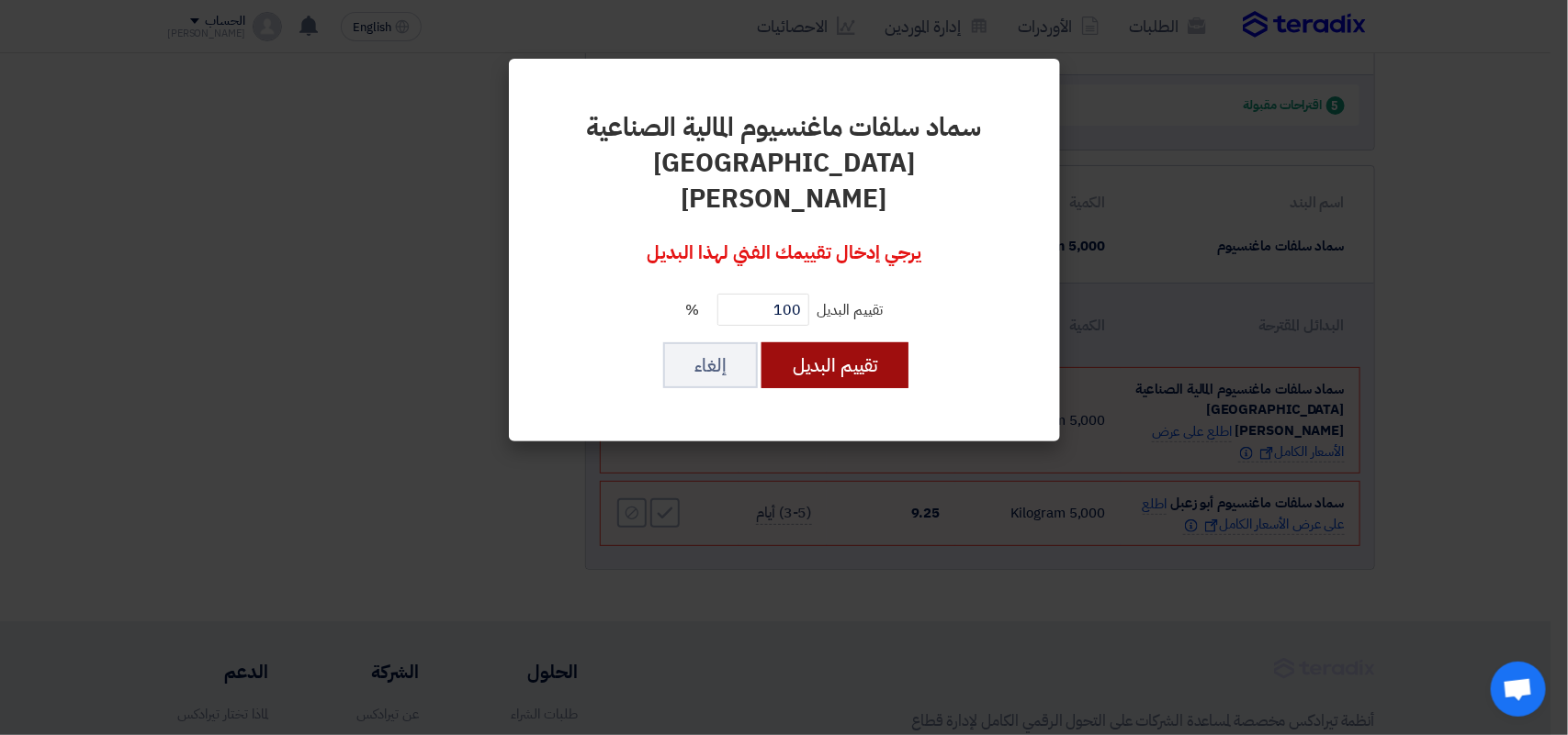
click at [788, 342] on button "تقييم البديل" at bounding box center [834, 365] width 147 height 46
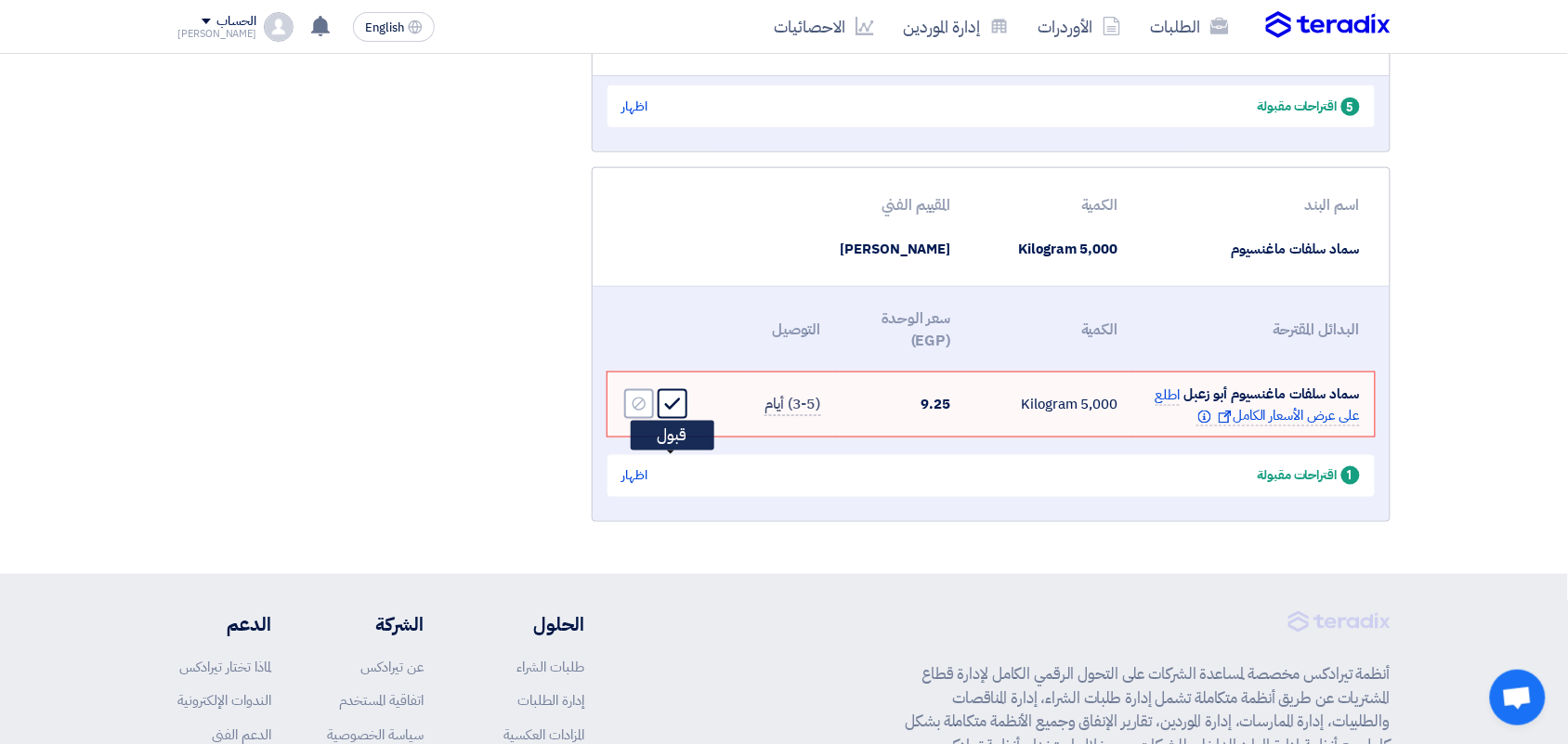
click at [671, 412] on icon "Accept" at bounding box center [672, 404] width 17 height 17
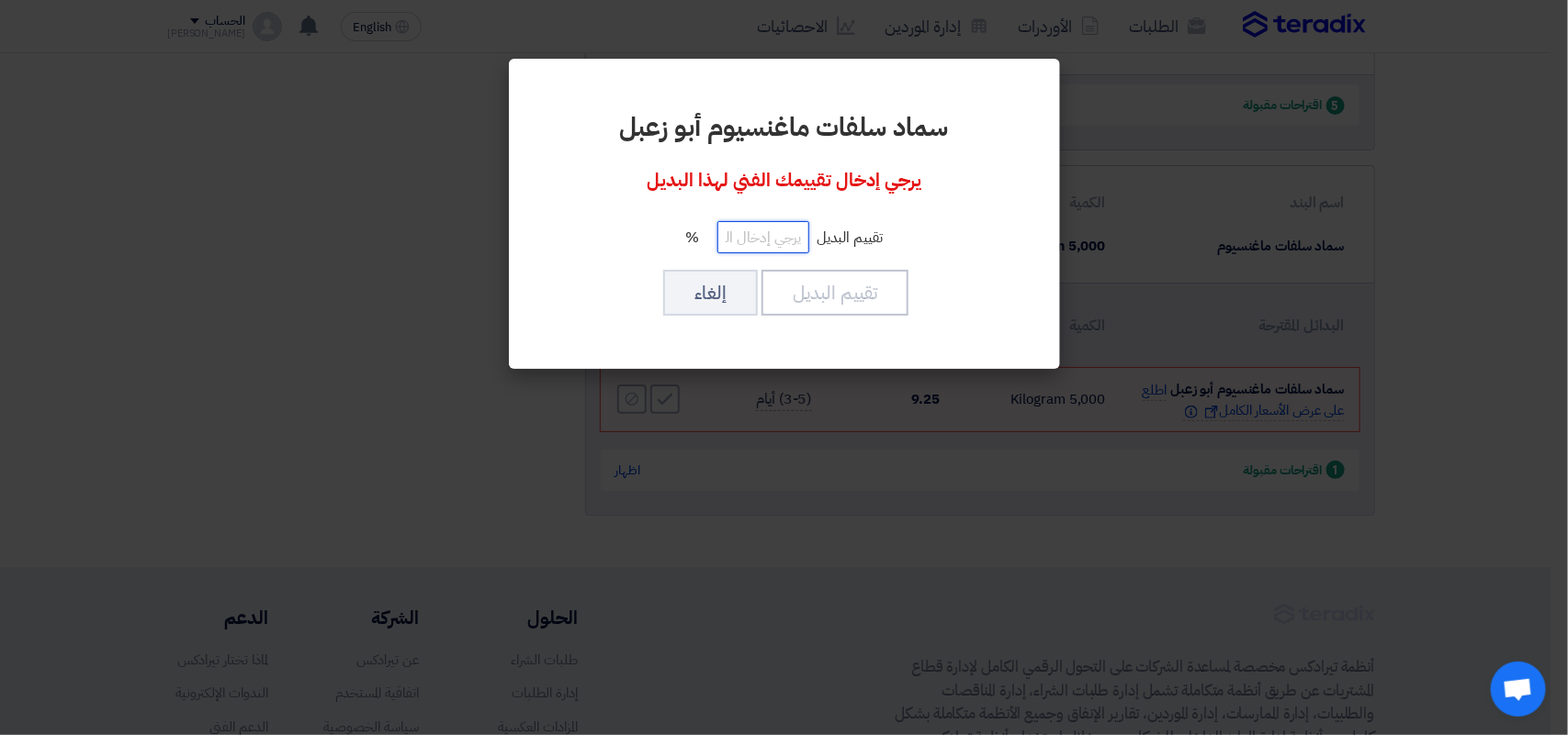
click at [751, 239] on input "number" at bounding box center [763, 236] width 92 height 32
type input "100"
click at [851, 303] on button "تقييم البديل" at bounding box center [834, 293] width 147 height 46
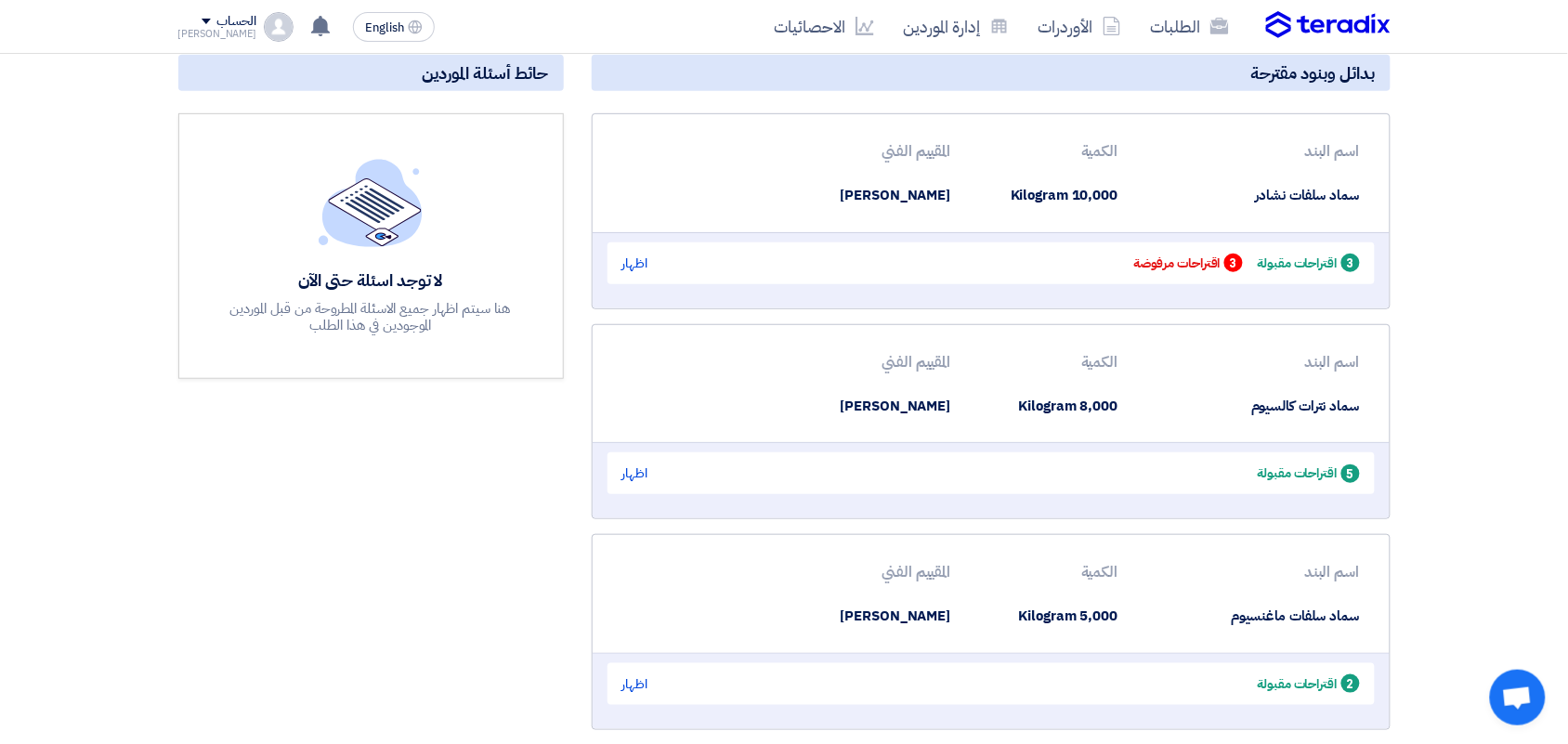
scroll to position [0, 0]
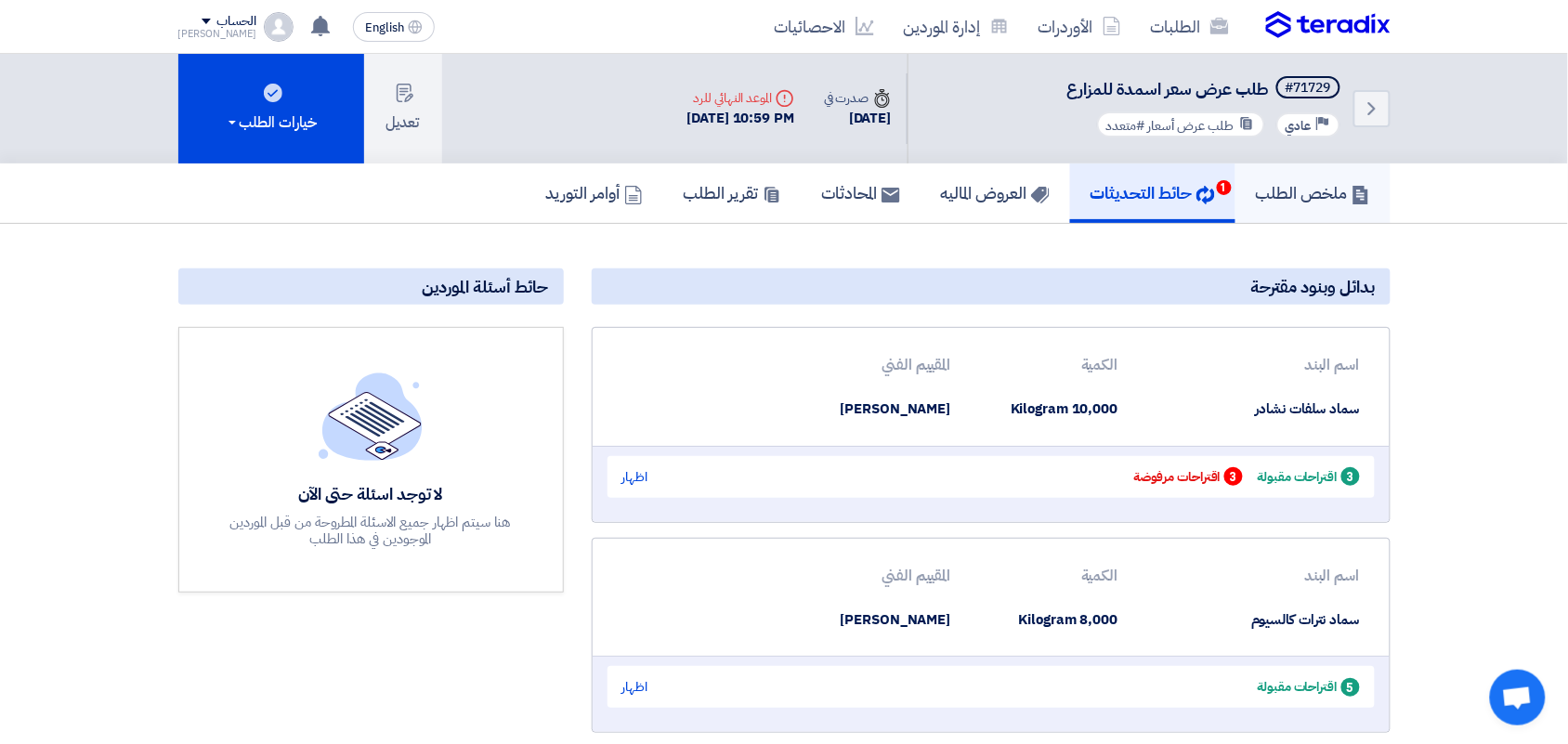
click at [1280, 189] on h5 "ملخص الطلب" at bounding box center [1313, 193] width 115 height 21
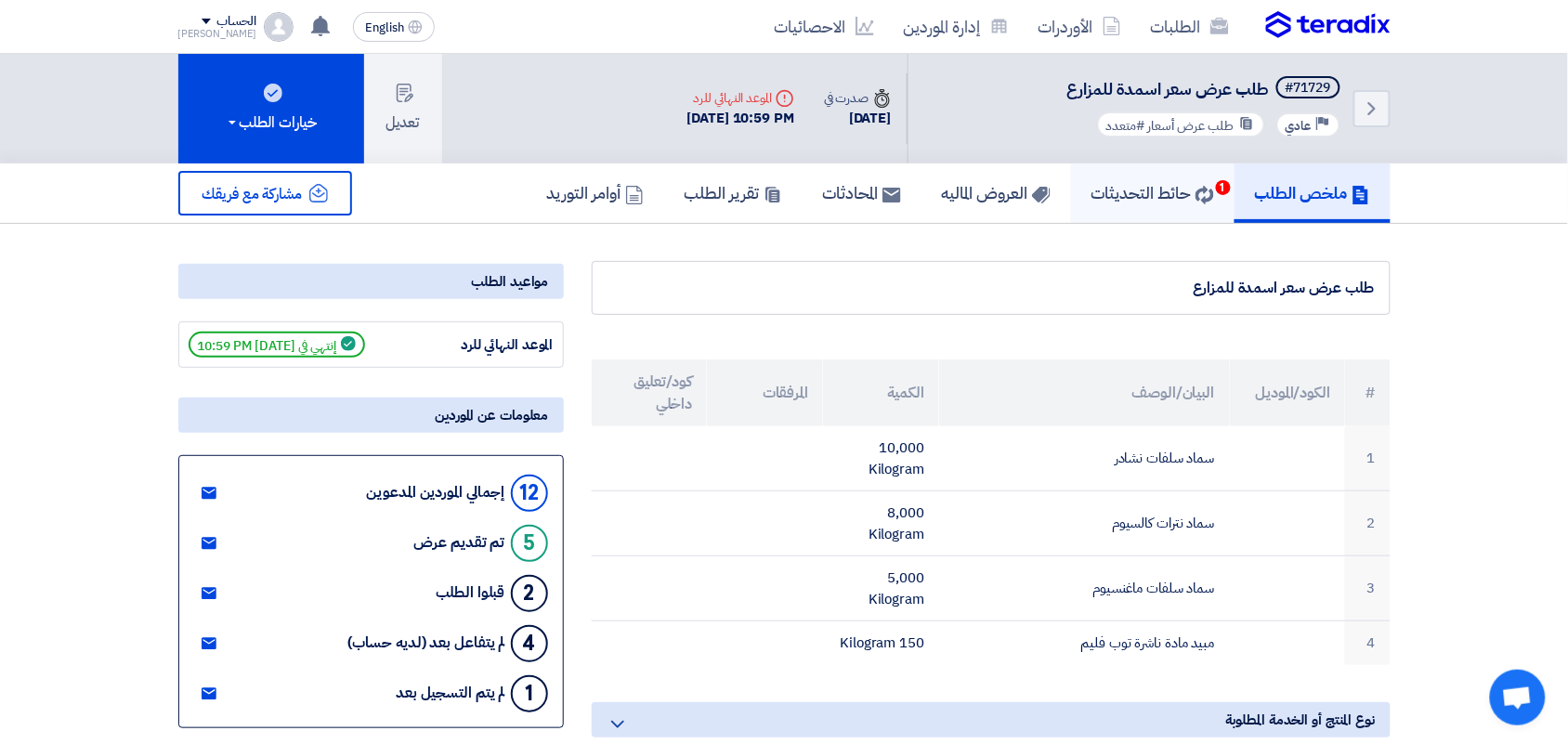
click at [1155, 196] on h5 "حائط التحديثات 1" at bounding box center [1153, 193] width 122 height 21
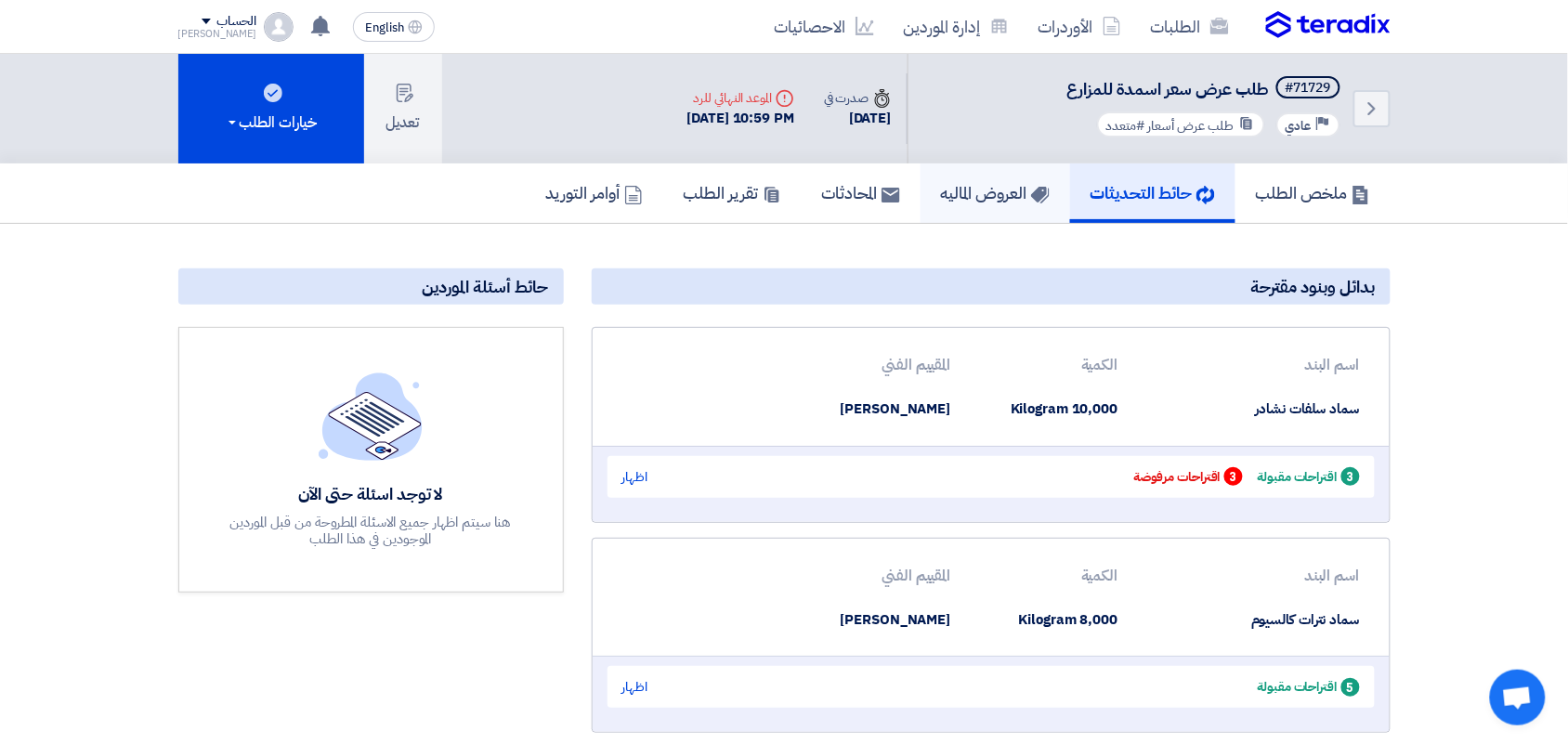
click at [950, 215] on link "العروض الماليه" at bounding box center [995, 193] width 150 height 59
